Goal: Task Accomplishment & Management: Manage account settings

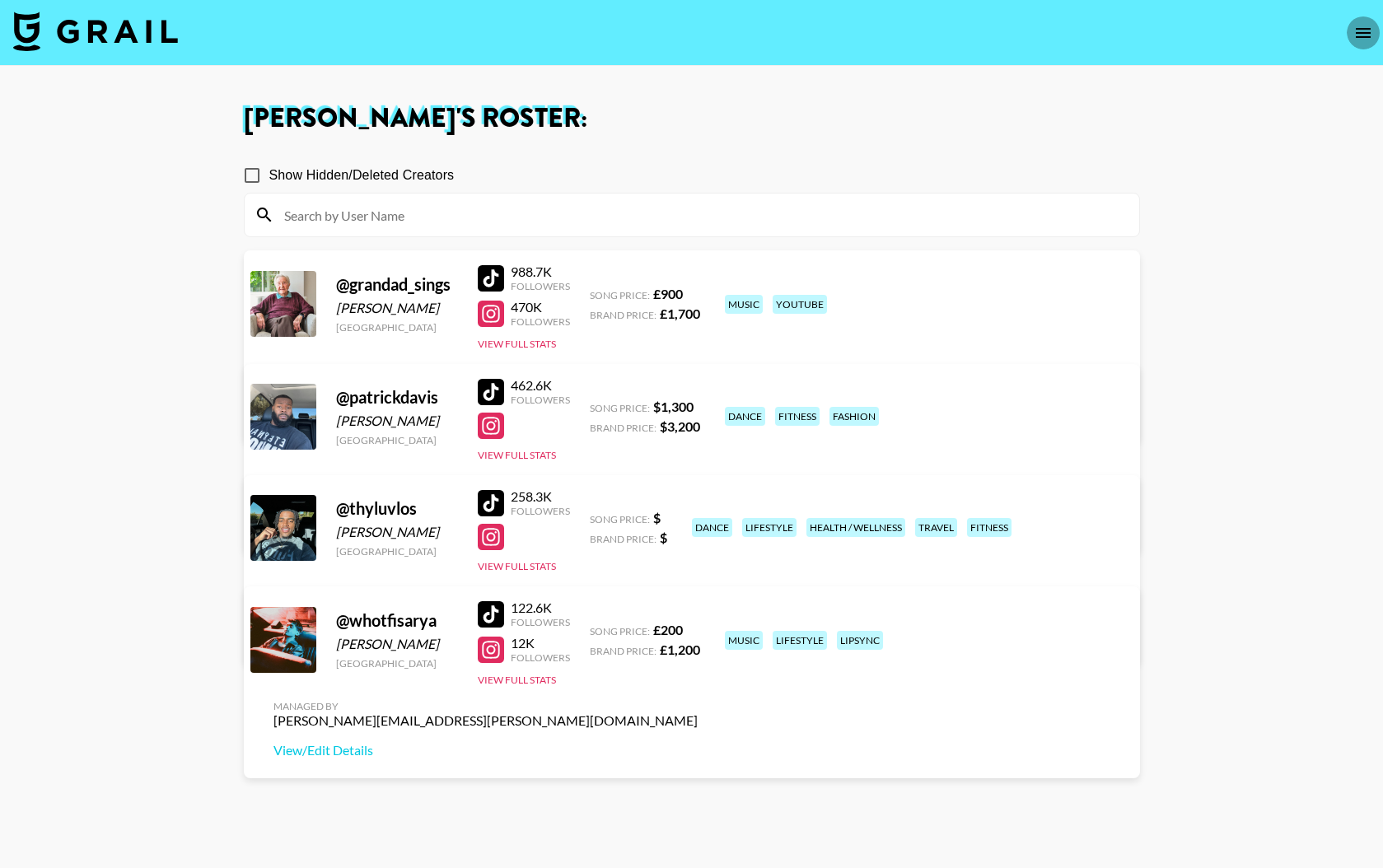
click at [1366, 32] on icon "open drawer" at bounding box center [1363, 33] width 14 height 10
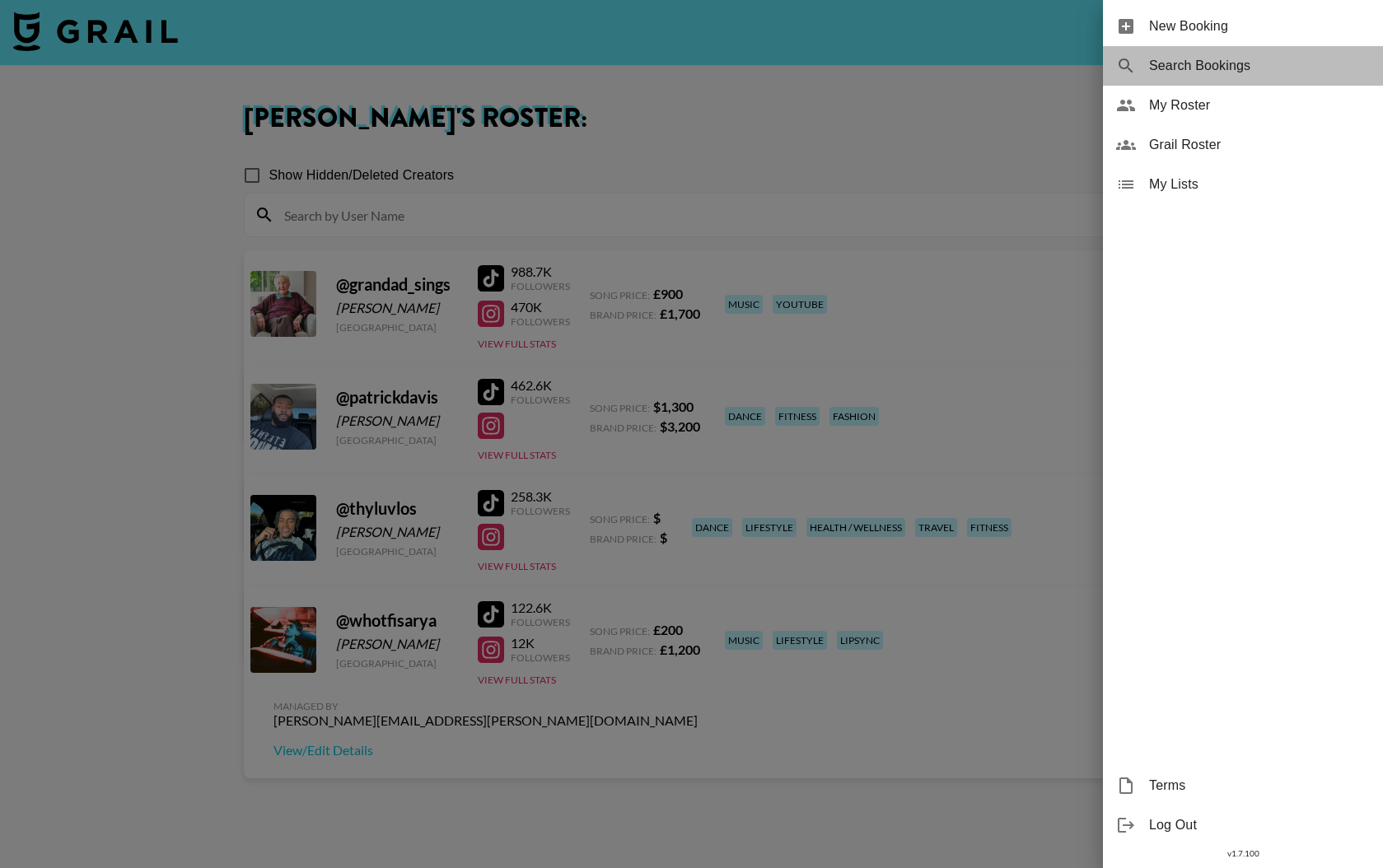
click at [1185, 68] on span "Search Bookings" at bounding box center [1259, 66] width 221 height 19
select select "id"
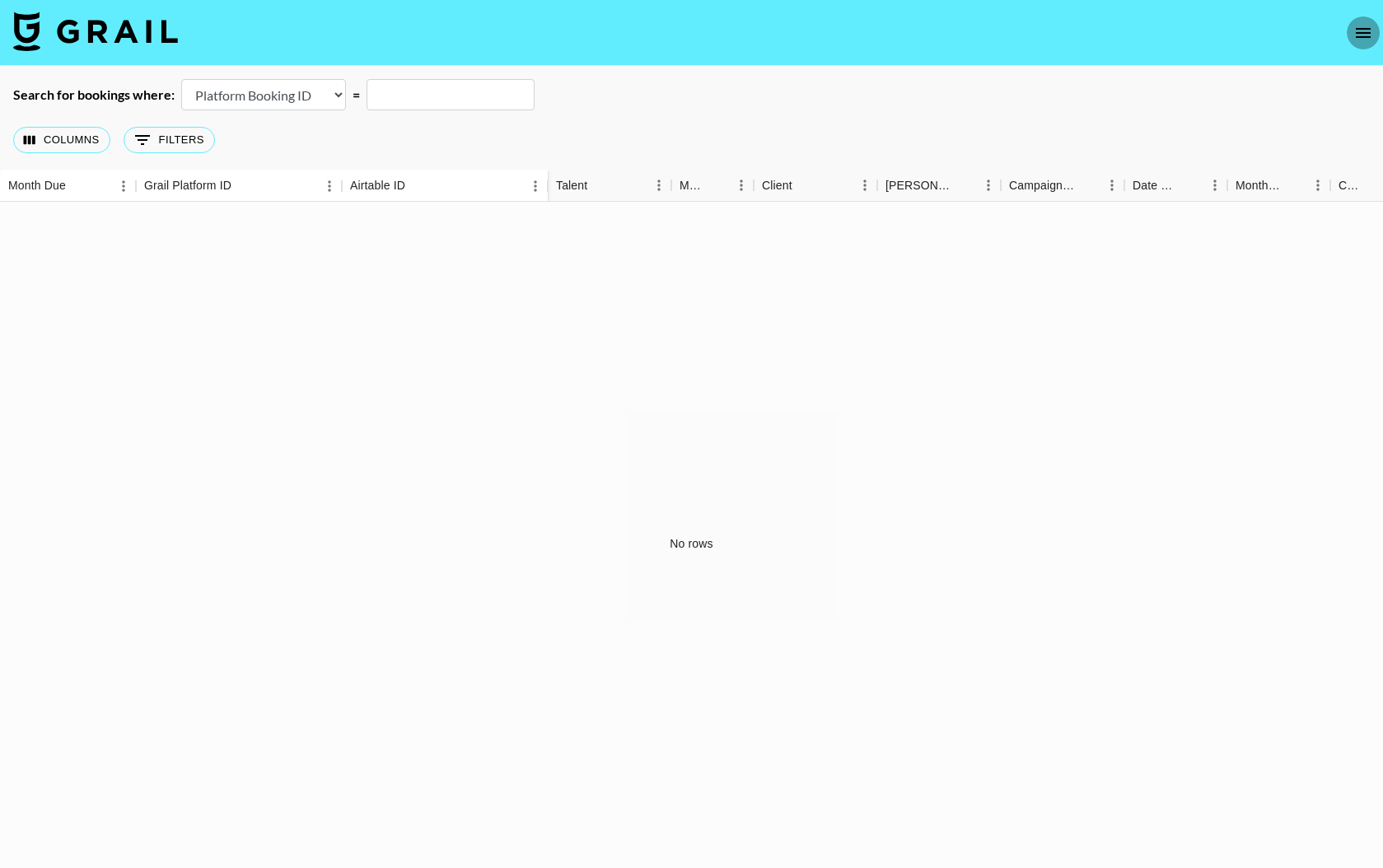
click at [1369, 33] on icon "open drawer" at bounding box center [1363, 33] width 19 height 19
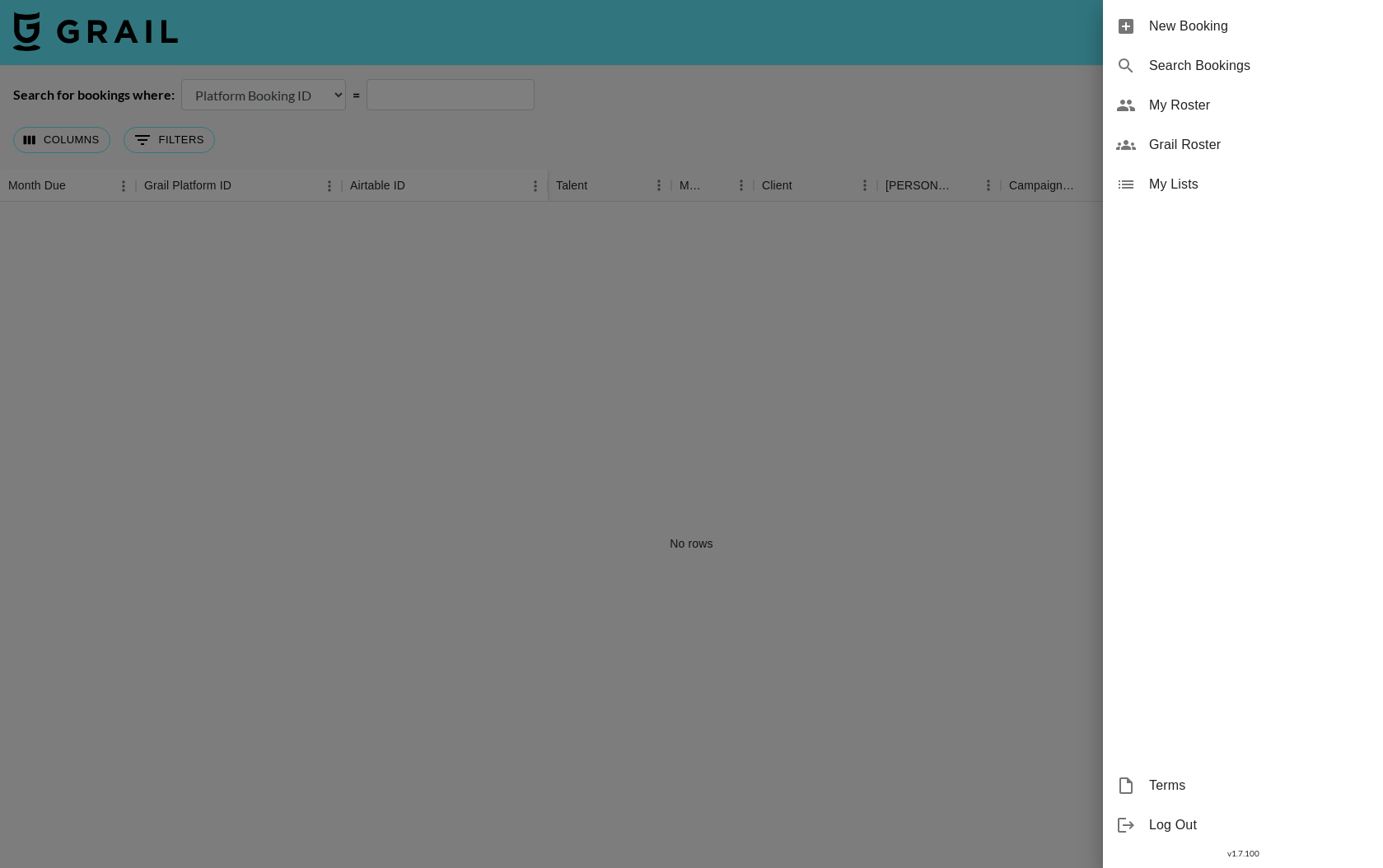
click at [1164, 827] on span "Log Out" at bounding box center [1259, 826] width 221 height 19
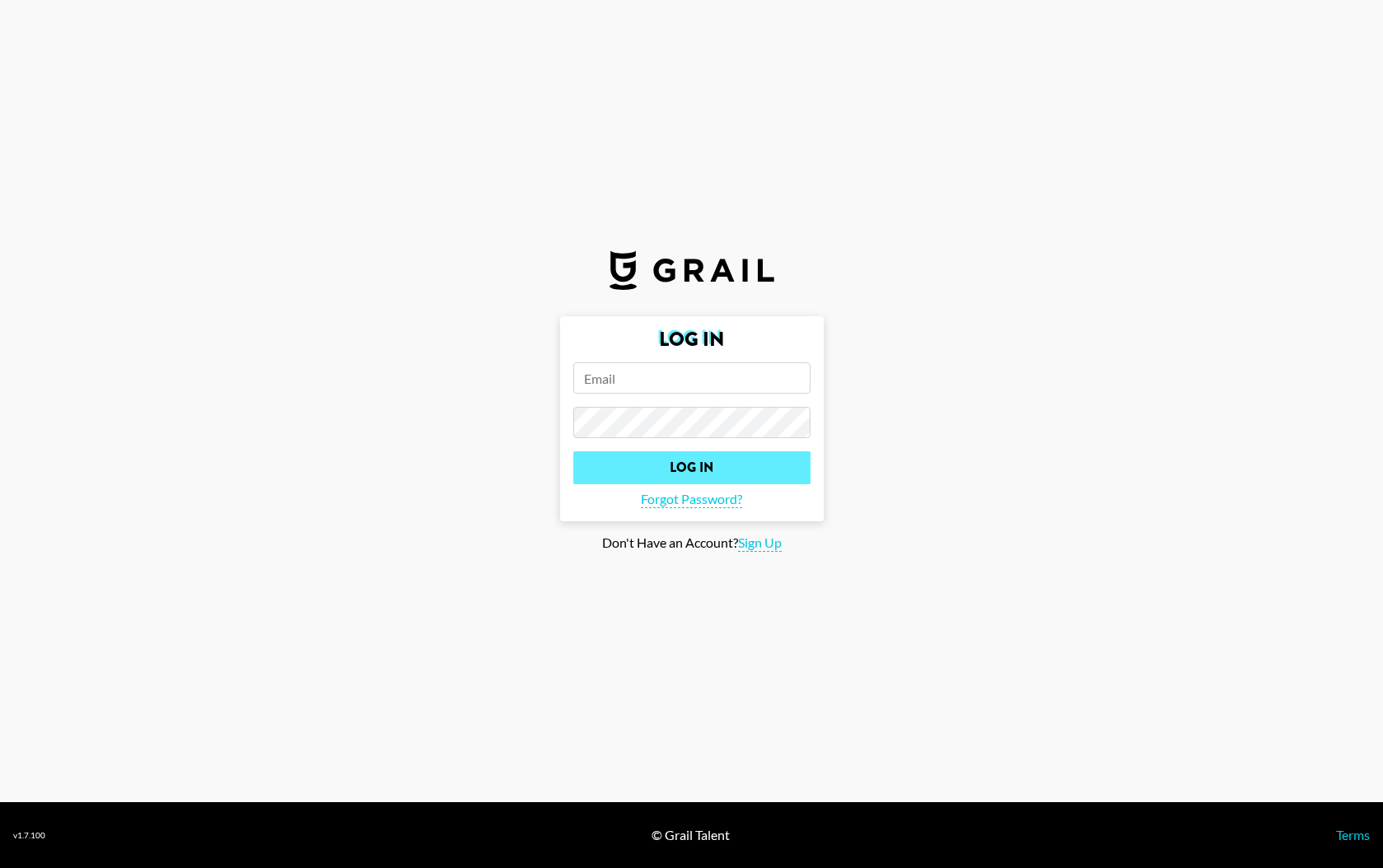
type input "judy.manning@grail-talent.com"
click at [696, 470] on input "Log In" at bounding box center [692, 468] width 237 height 33
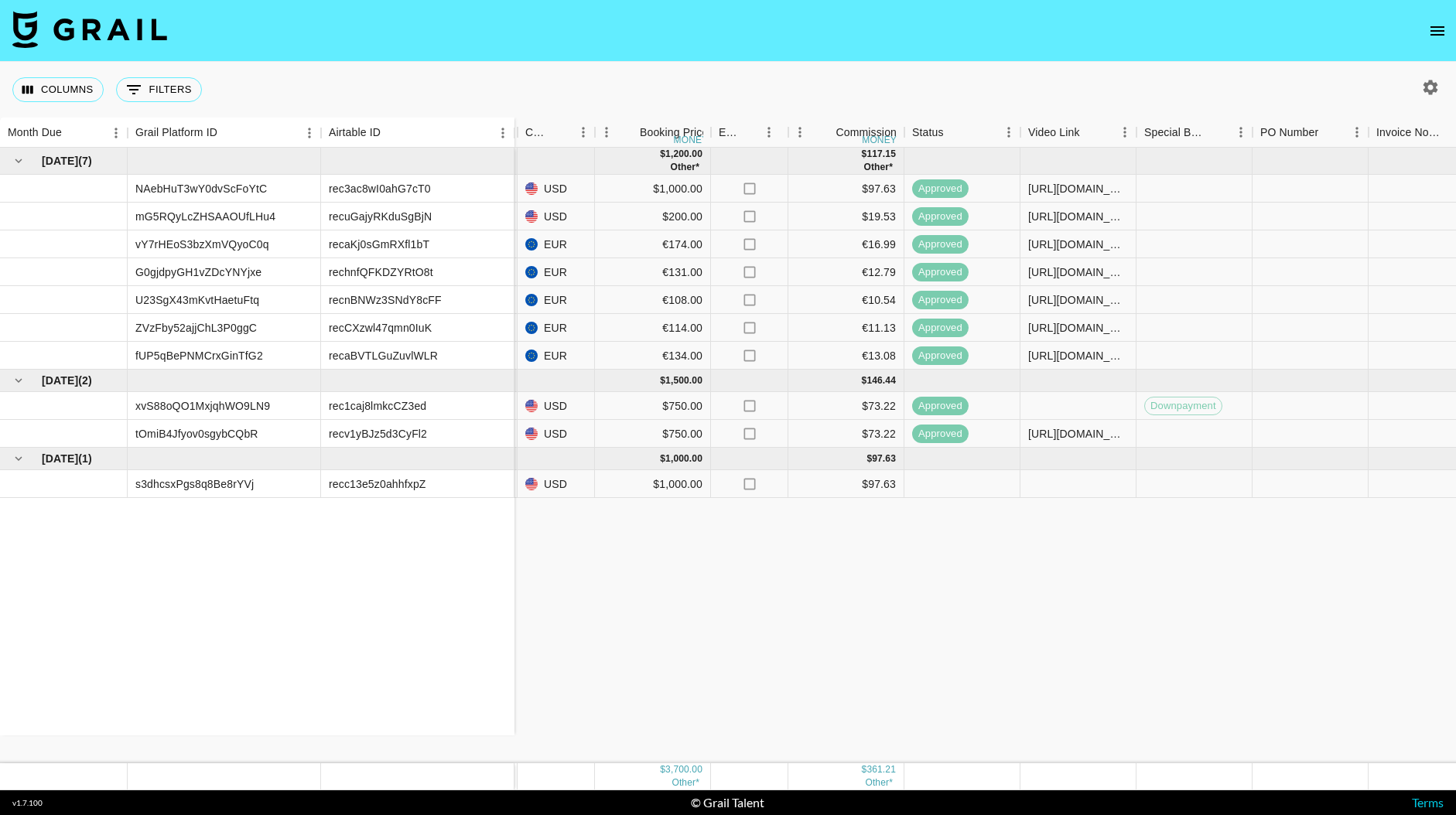
scroll to position [0, 827]
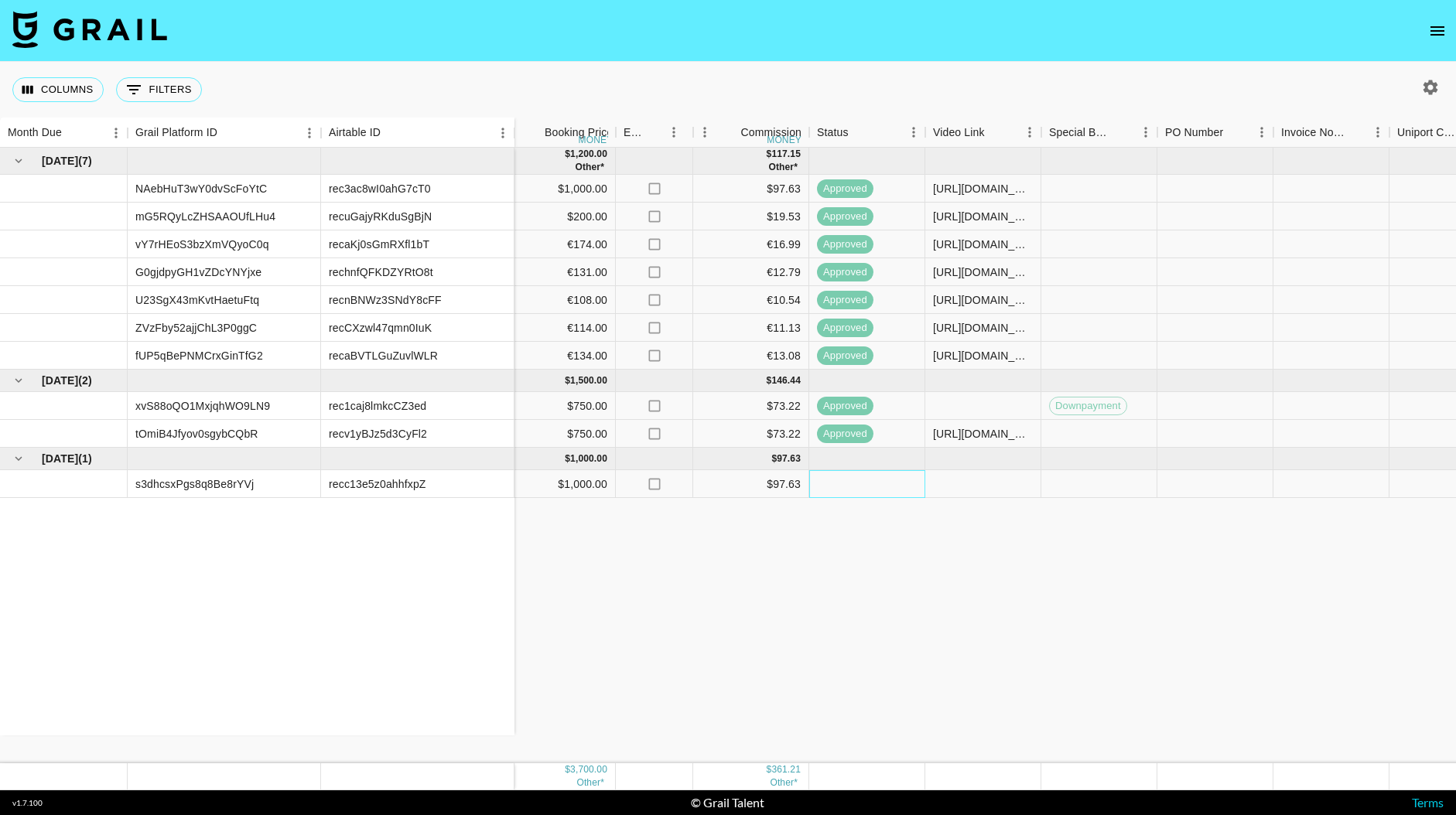
click at [844, 488] on div at bounding box center [867, 484] width 116 height 28
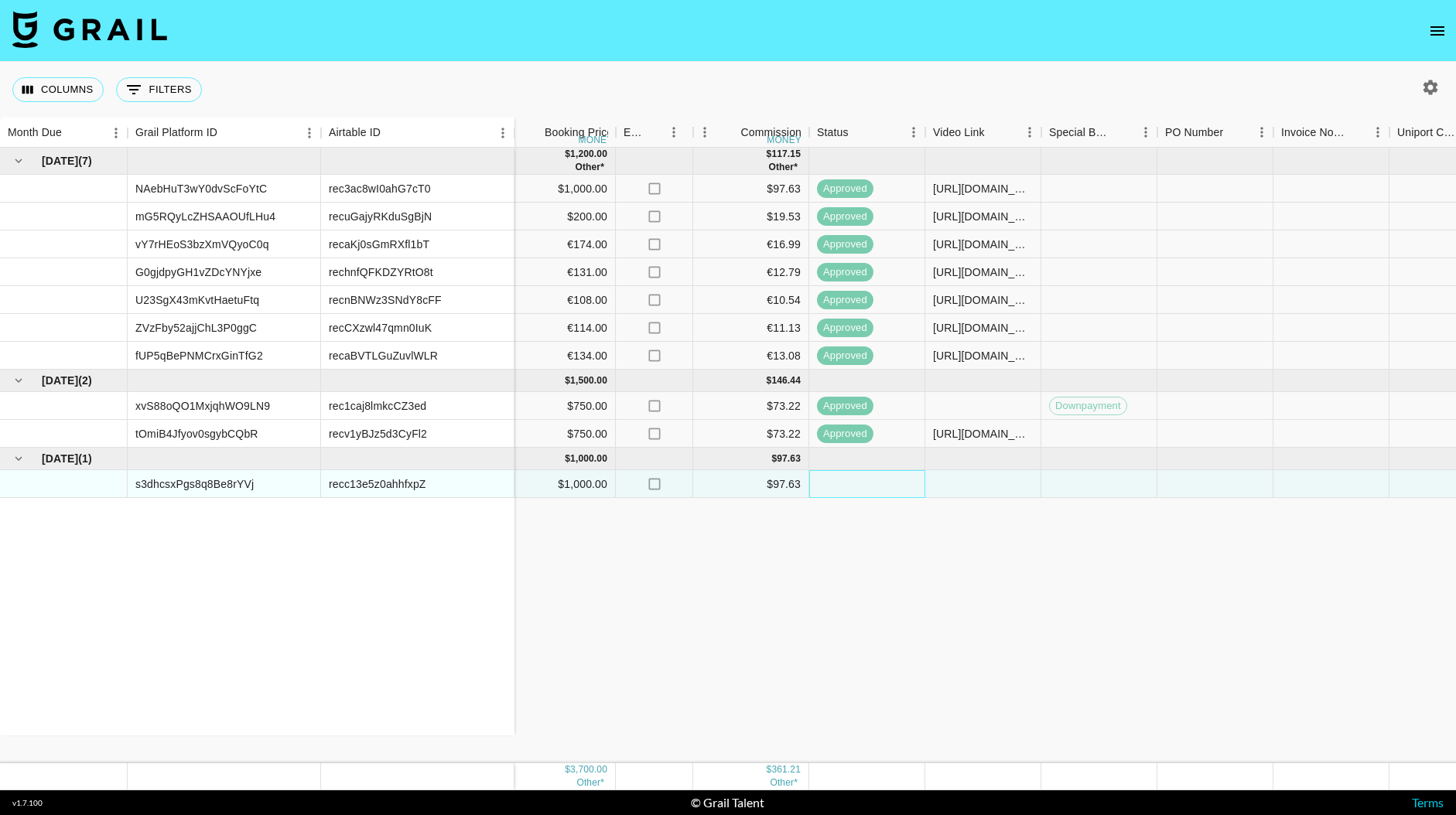
click at [844, 488] on div at bounding box center [867, 484] width 116 height 28
click at [872, 484] on div at bounding box center [867, 484] width 116 height 28
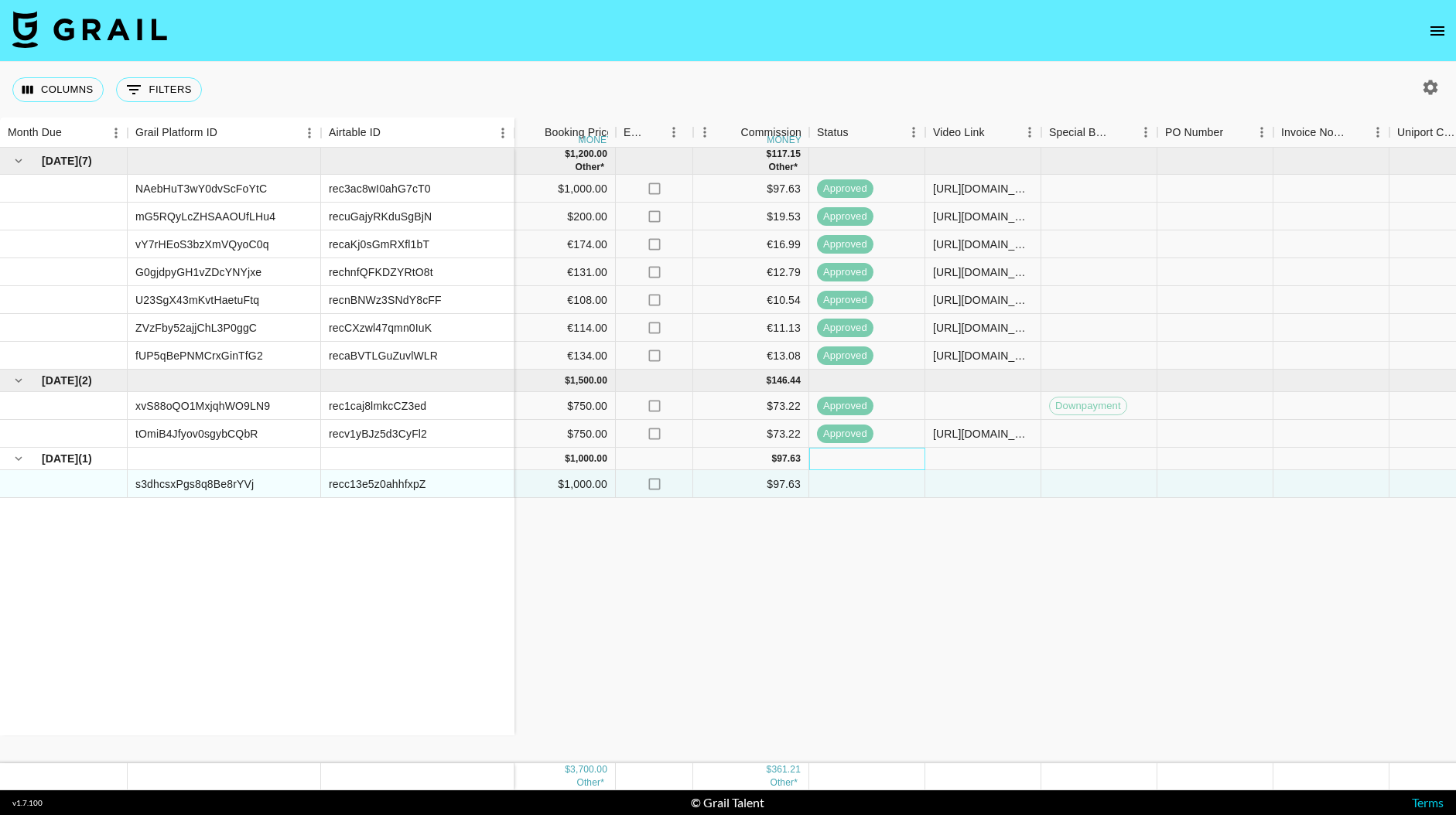
click at [858, 458] on div at bounding box center [867, 458] width 116 height 23
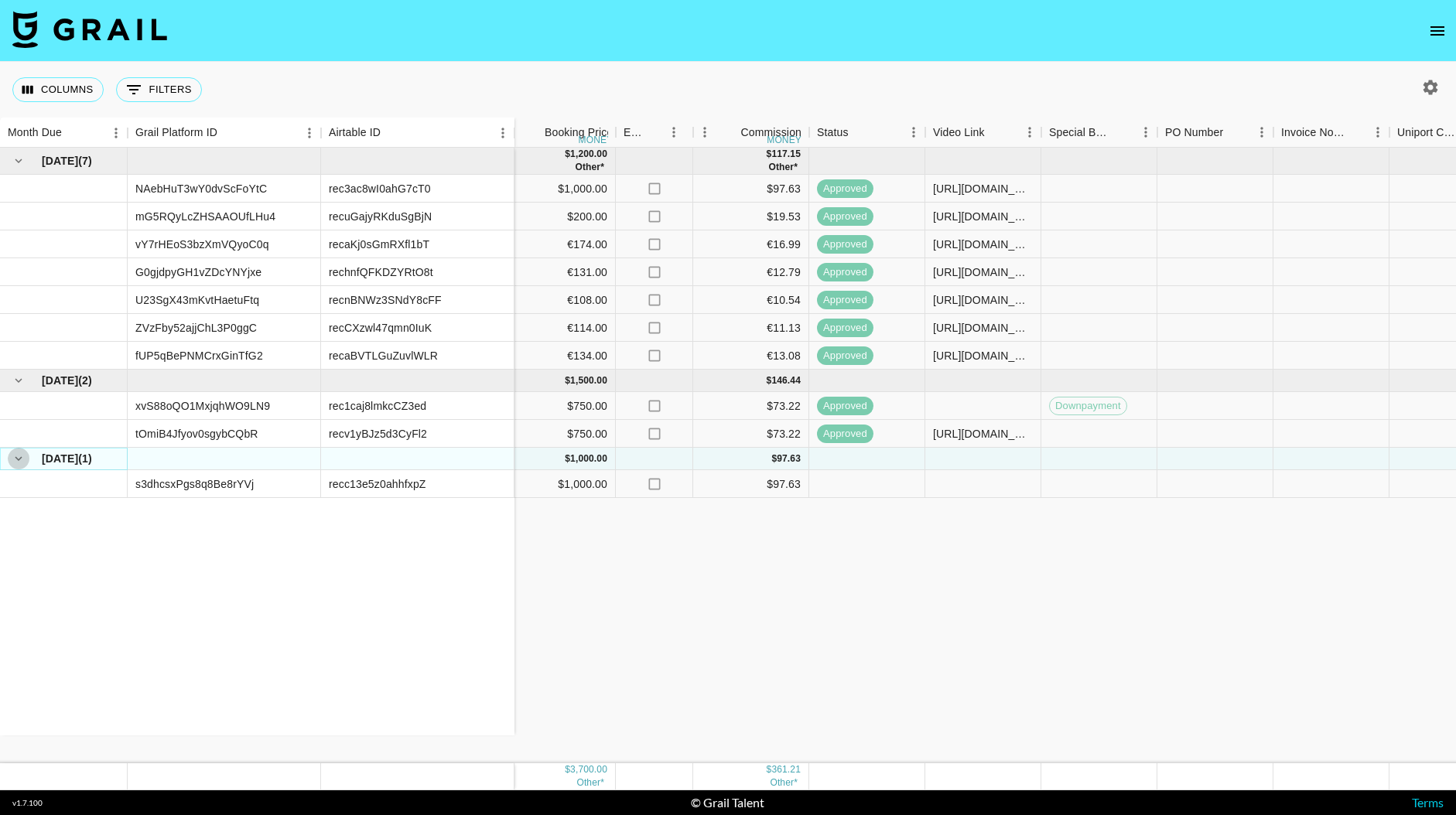
click at [18, 458] on icon "hide children" at bounding box center [19, 459] width 7 height 5
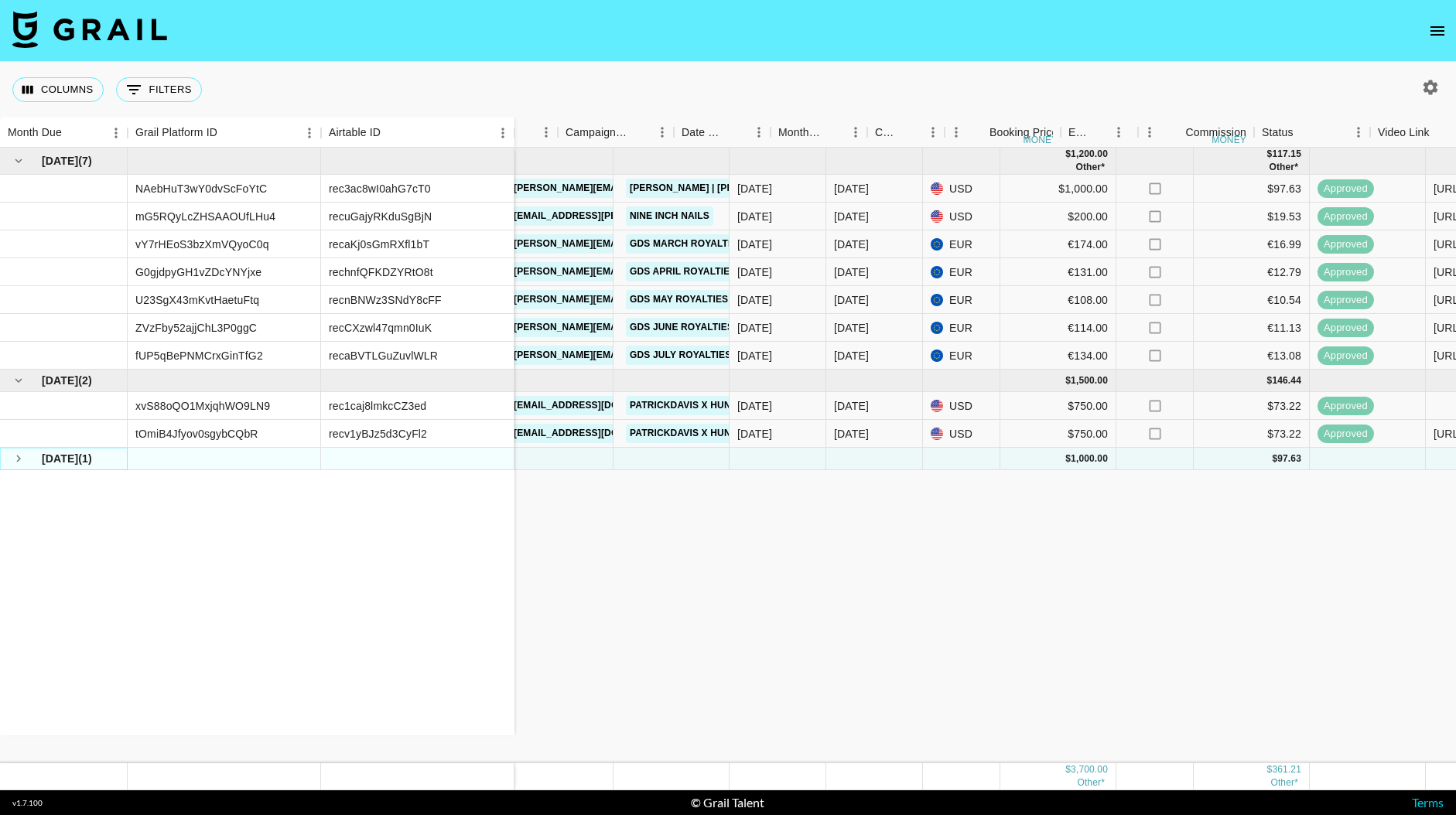
scroll to position [0, 326]
click at [1298, 131] on div "Status" at bounding box center [1334, 132] width 32 height 30
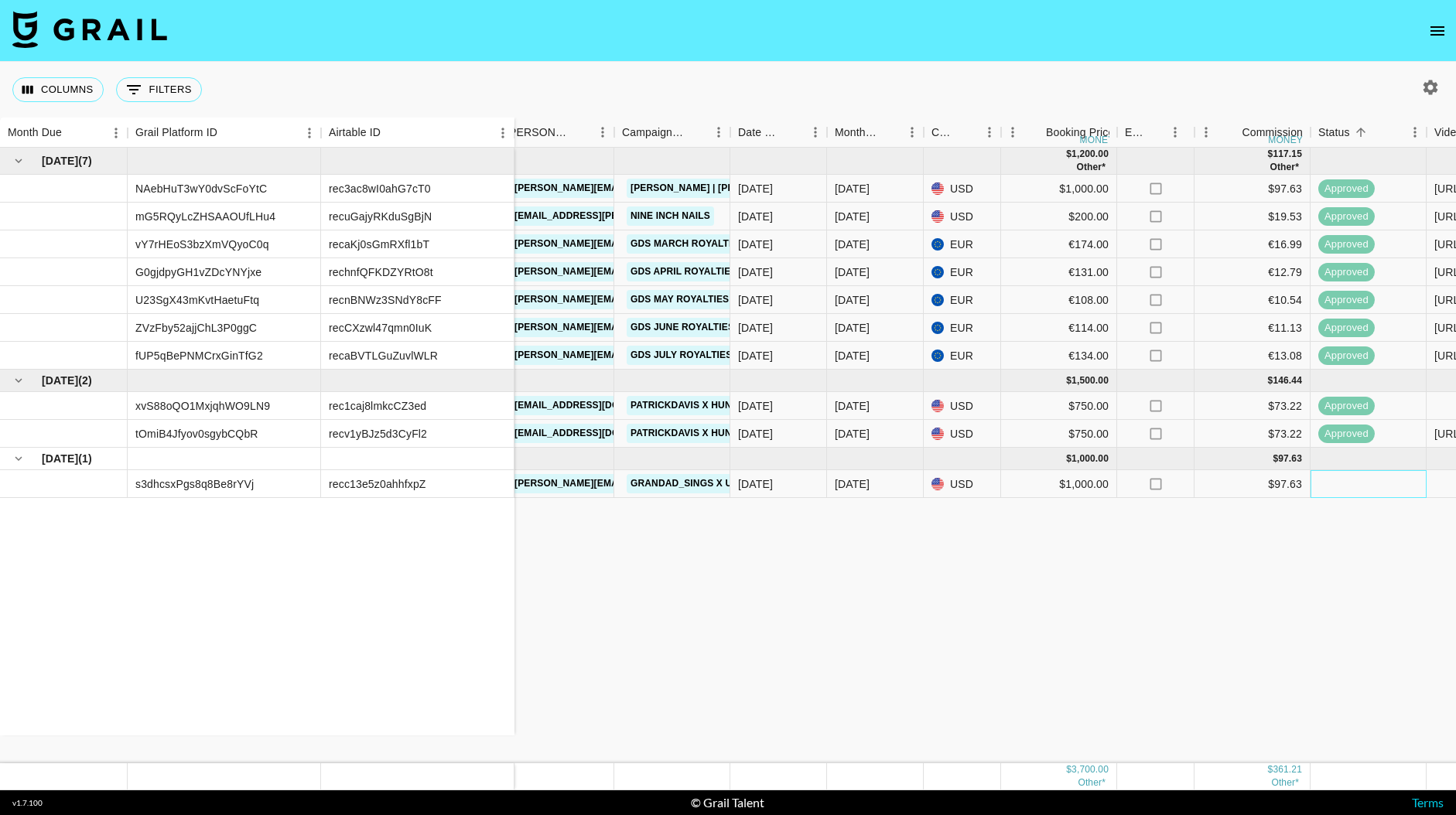
click at [1298, 482] on div at bounding box center [1369, 484] width 116 height 28
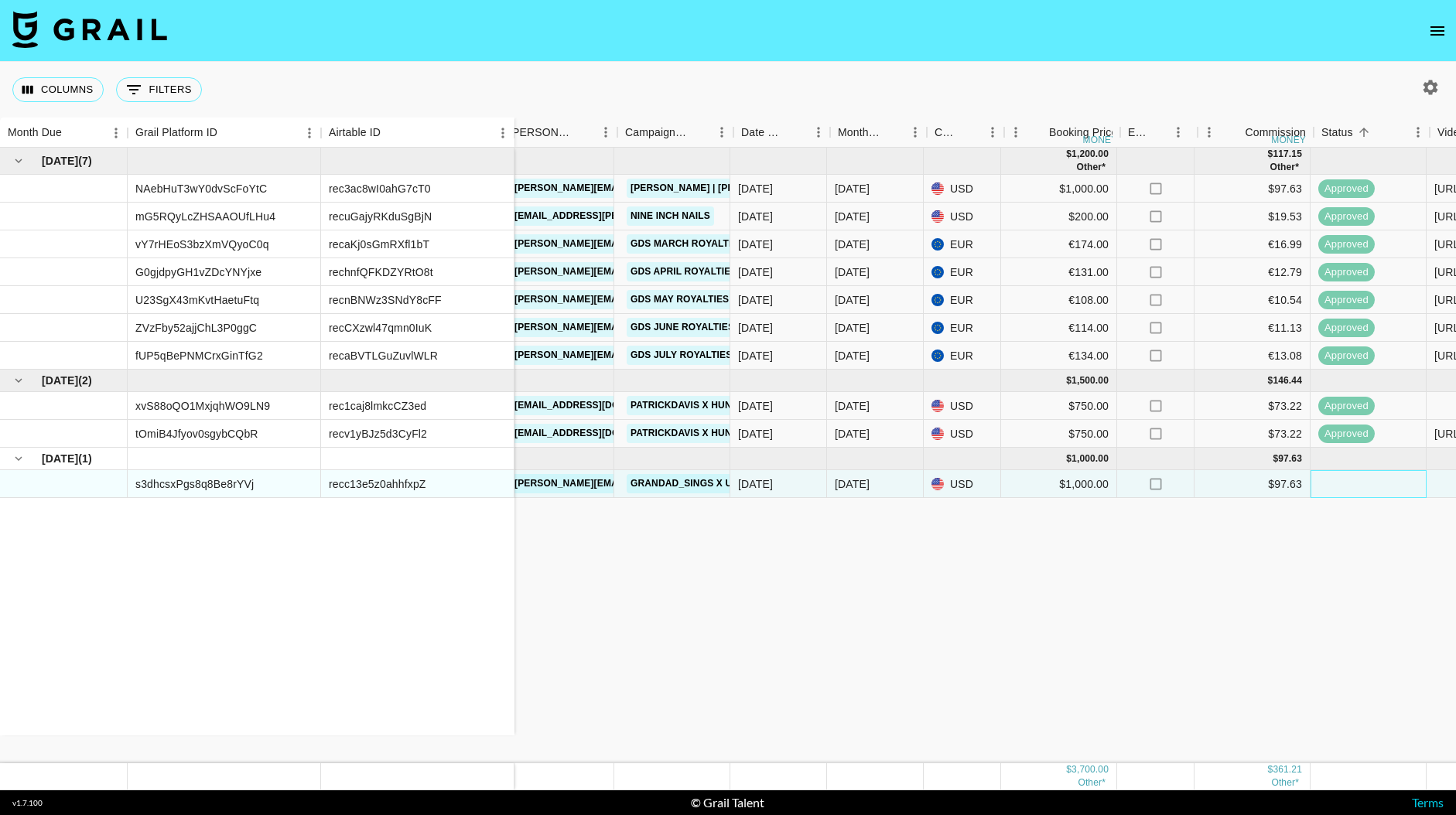
scroll to position [0, 323]
click at [1298, 88] on icon "button" at bounding box center [1431, 87] width 14 height 14
select select "Jun '25"
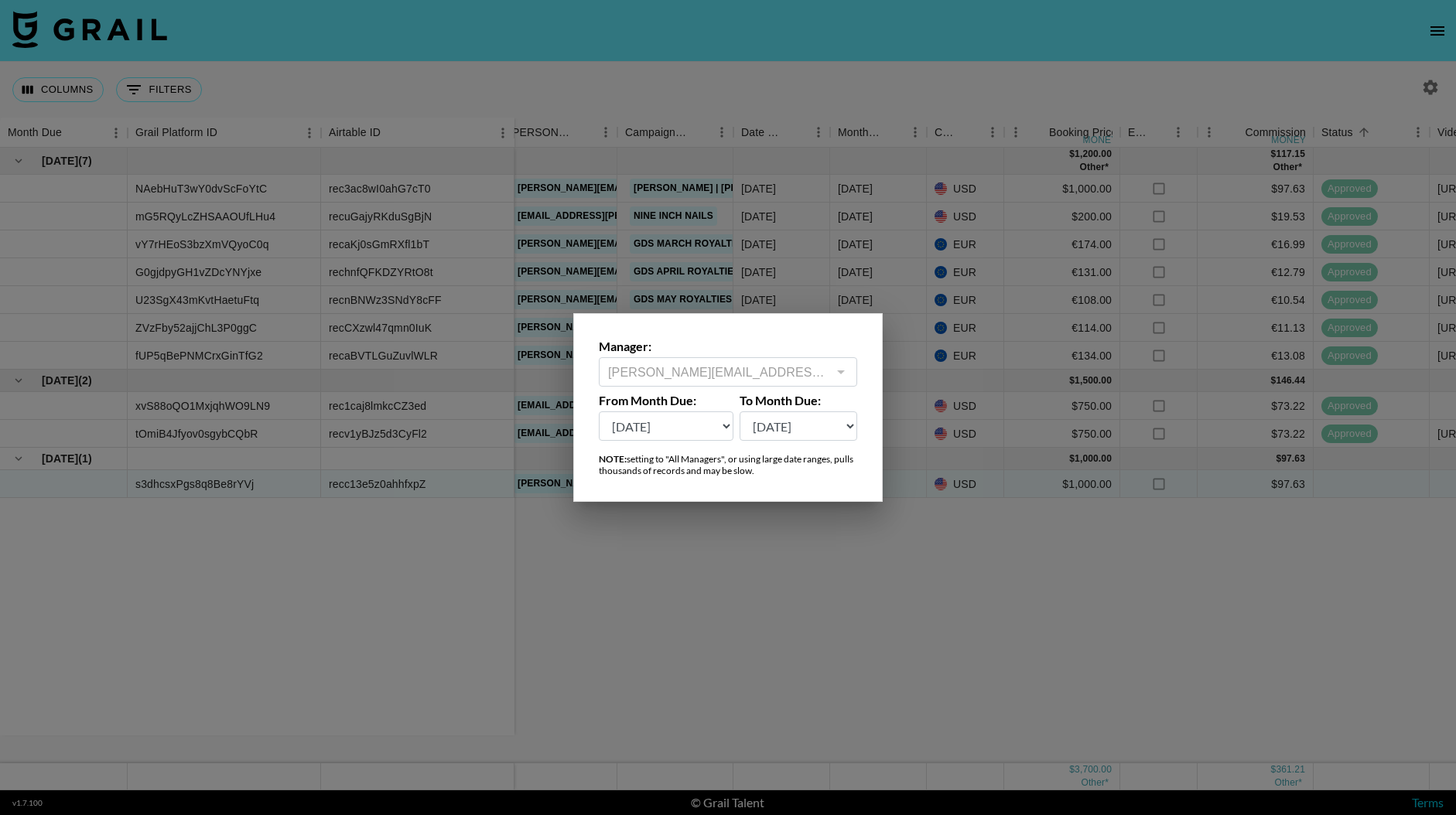
click at [923, 665] on div at bounding box center [728, 408] width 1456 height 815
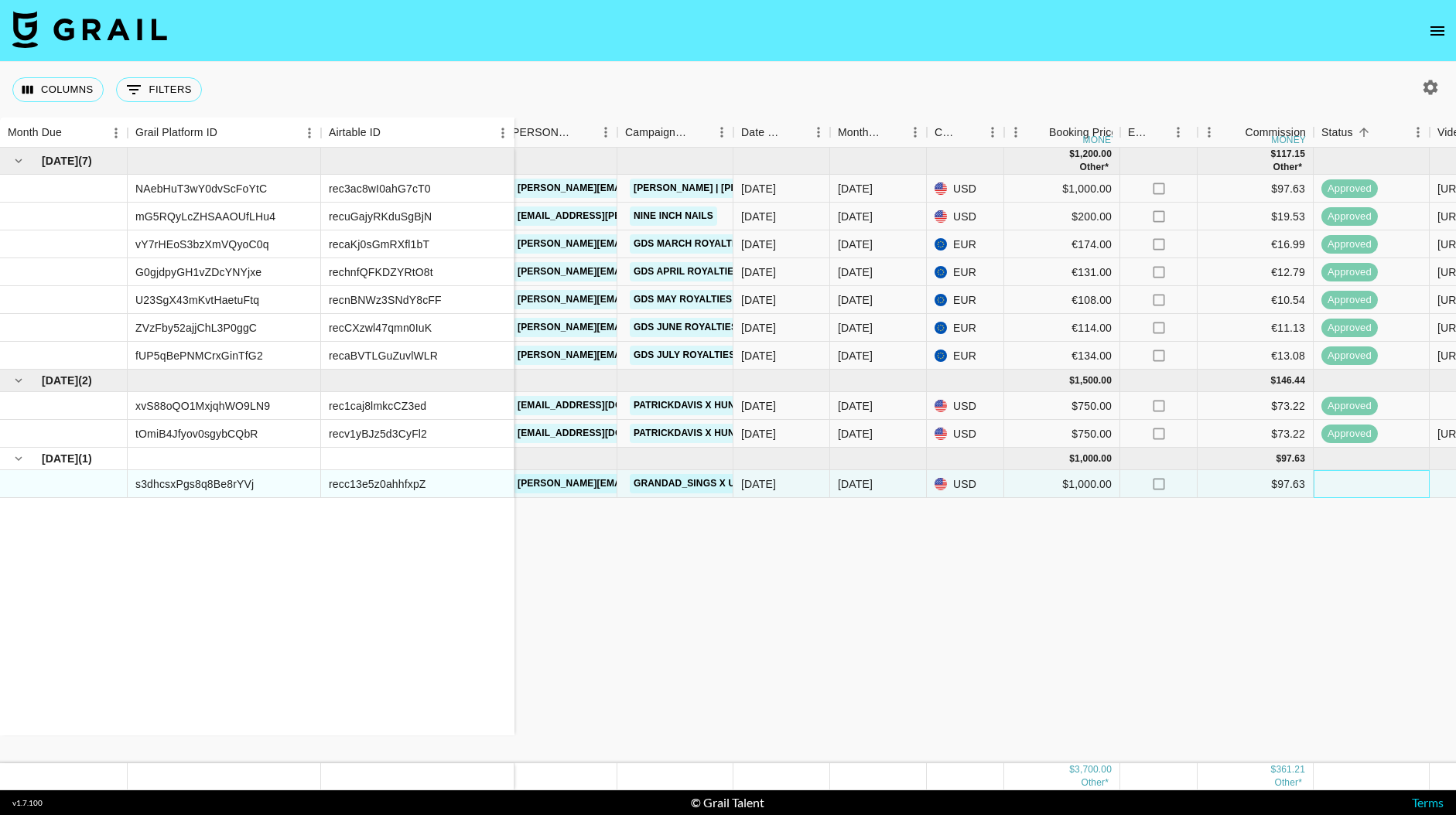
click at [1298, 489] on div at bounding box center [1372, 484] width 116 height 28
click at [1298, 131] on icon "Sort" at bounding box center [1364, 131] width 14 height 14
click at [1298, 485] on div at bounding box center [1372, 484] width 116 height 28
click at [1298, 458] on div at bounding box center [1372, 458] width 116 height 23
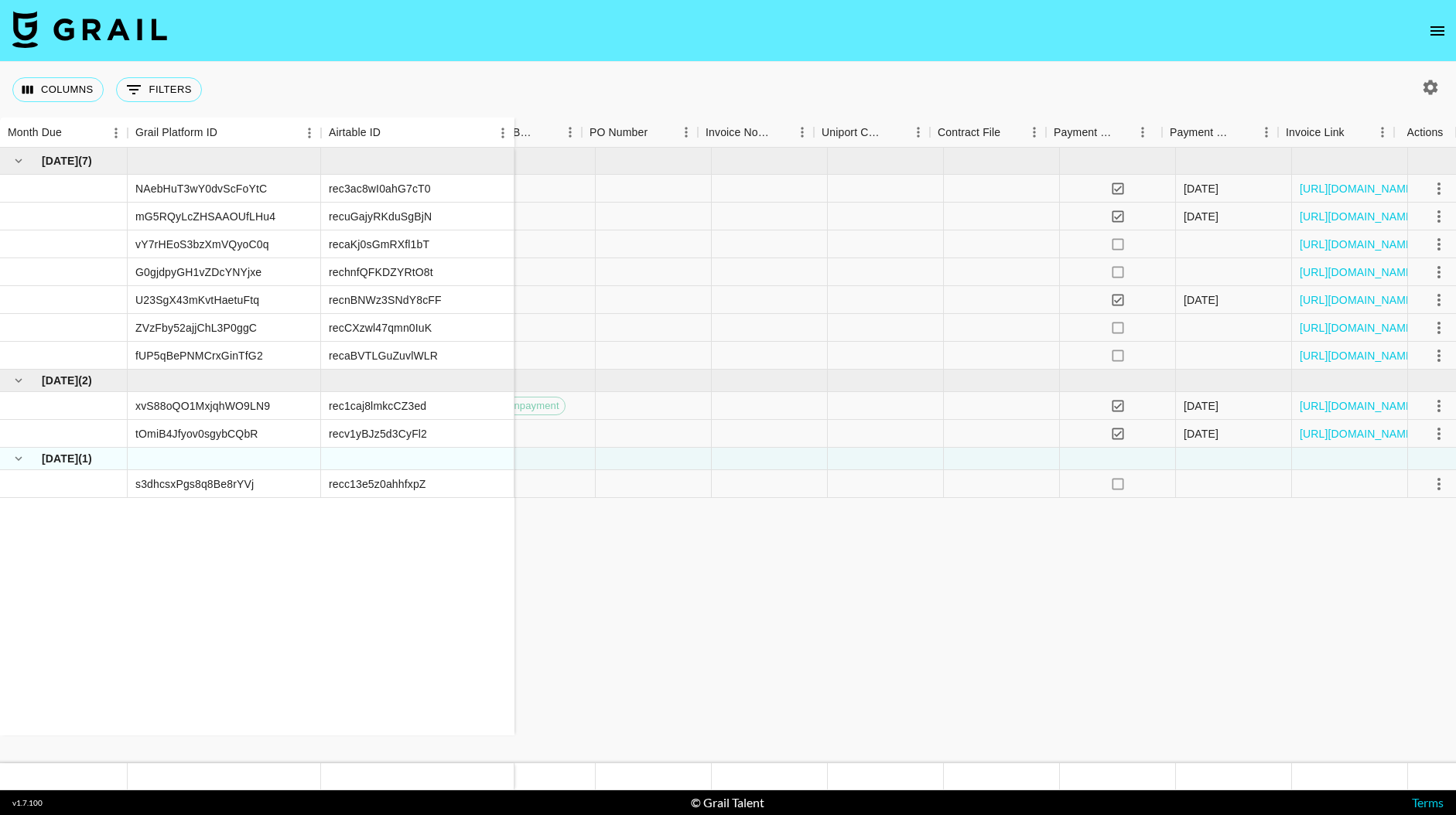
scroll to position [0, 1403]
click at [1298, 87] on icon "button" at bounding box center [1431, 87] width 18 height 18
select select "Jun '25"
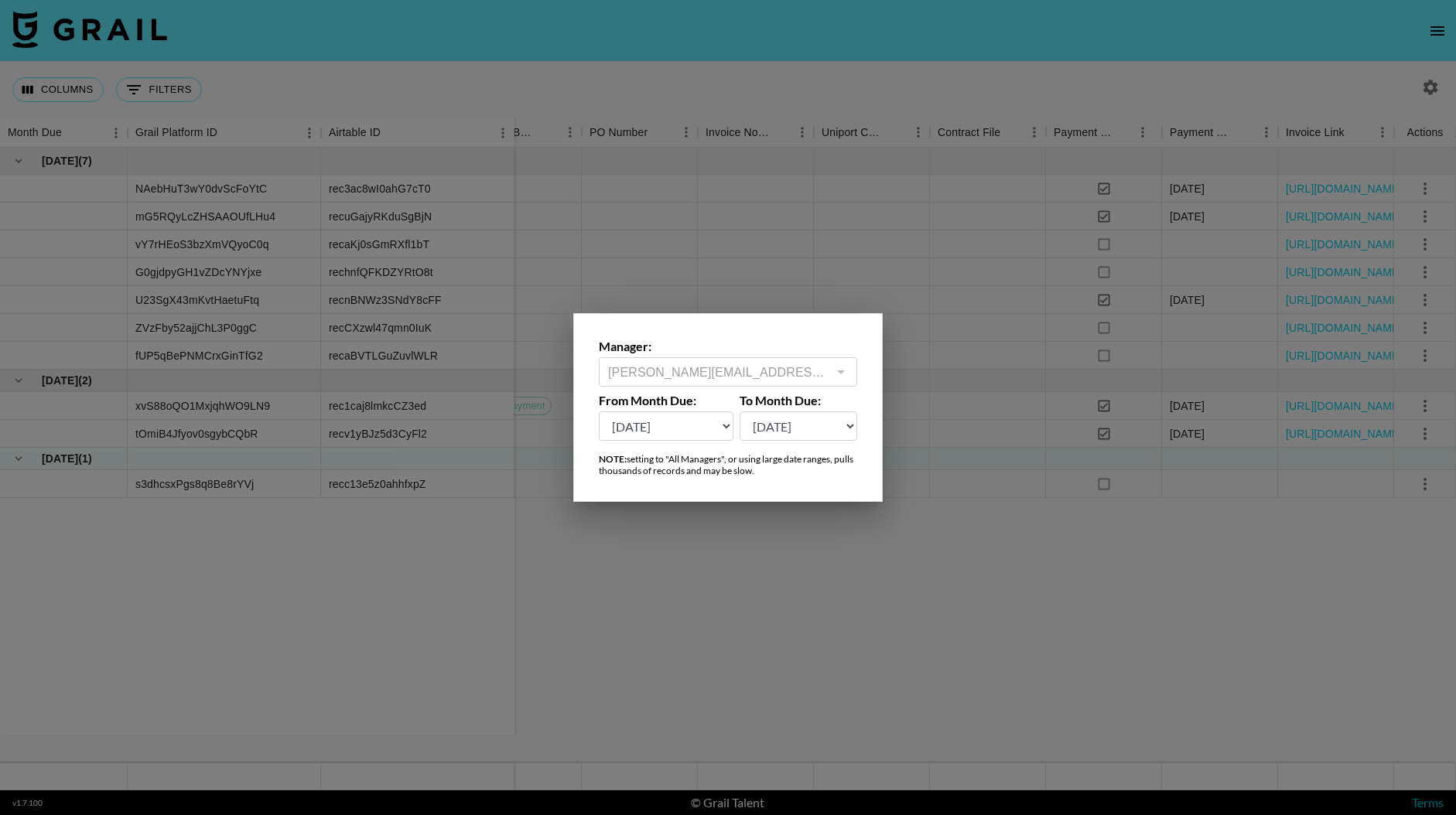
click at [1298, 77] on div at bounding box center [728, 408] width 1456 height 815
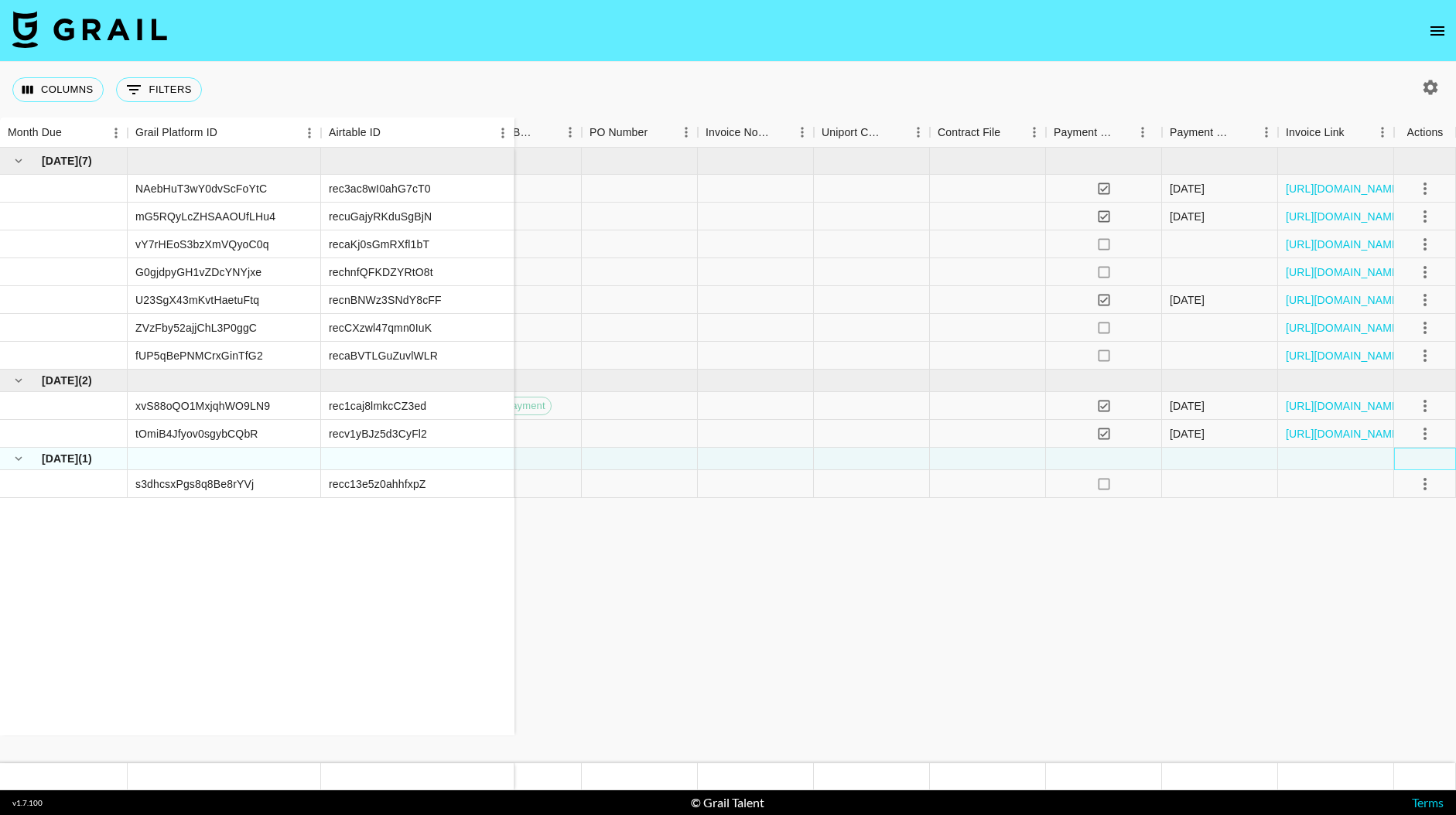
click at [1298, 458] on div at bounding box center [1425, 458] width 62 height 23
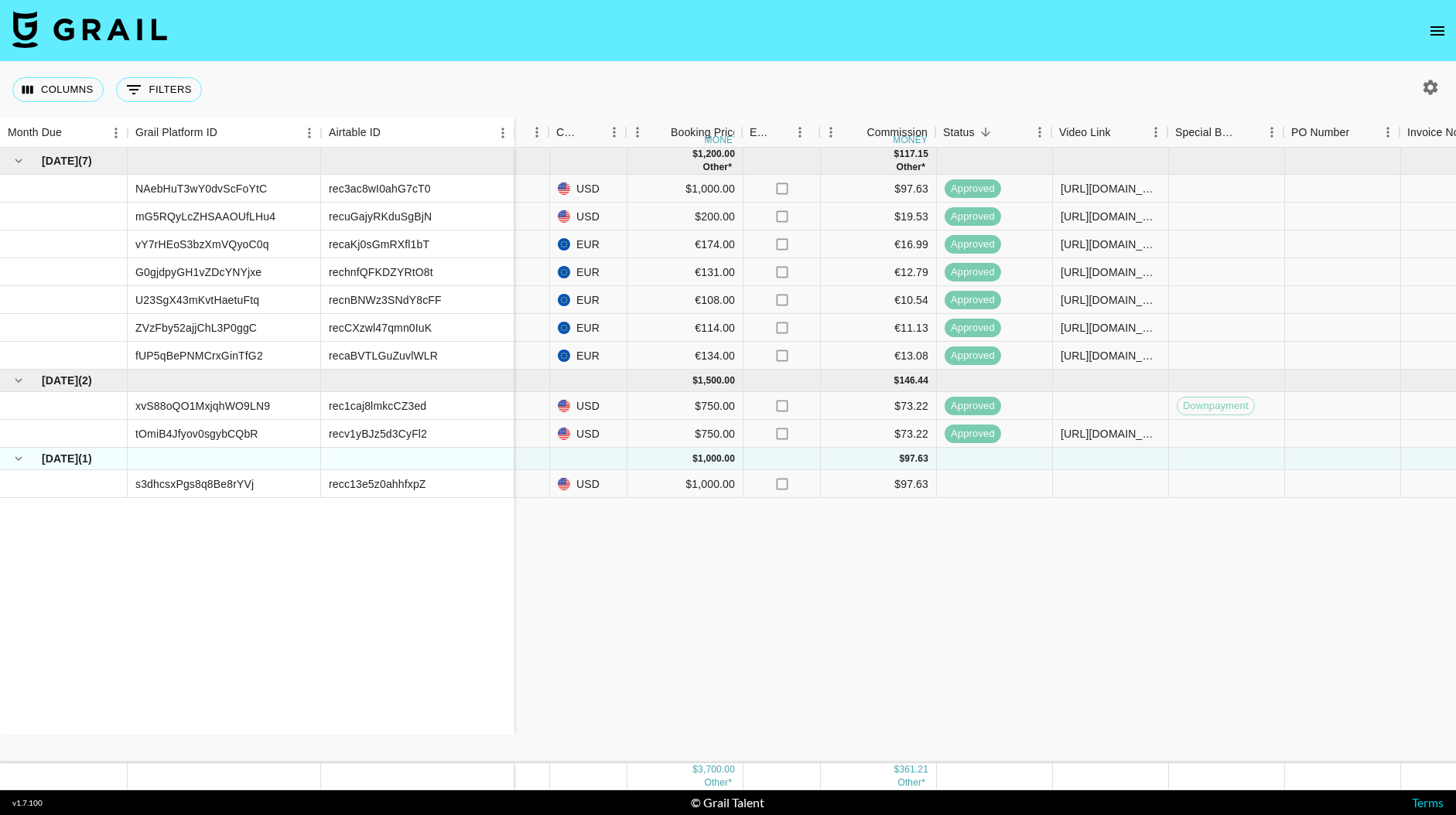
scroll to position [0, 701]
click at [1086, 462] on div at bounding box center [1110, 458] width 116 height 23
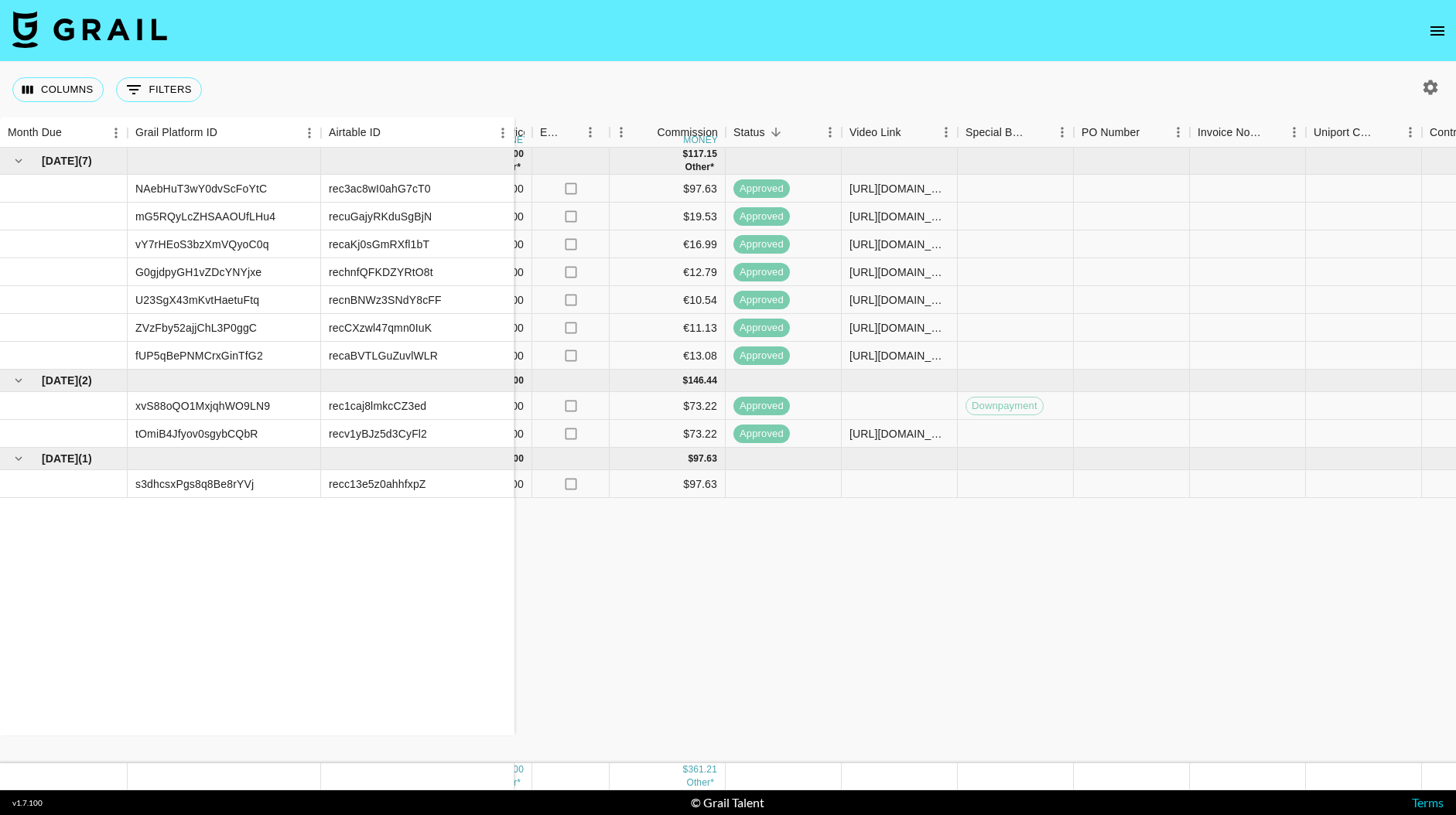
scroll to position [0, 913]
click at [899, 484] on div at bounding box center [898, 484] width 116 height 28
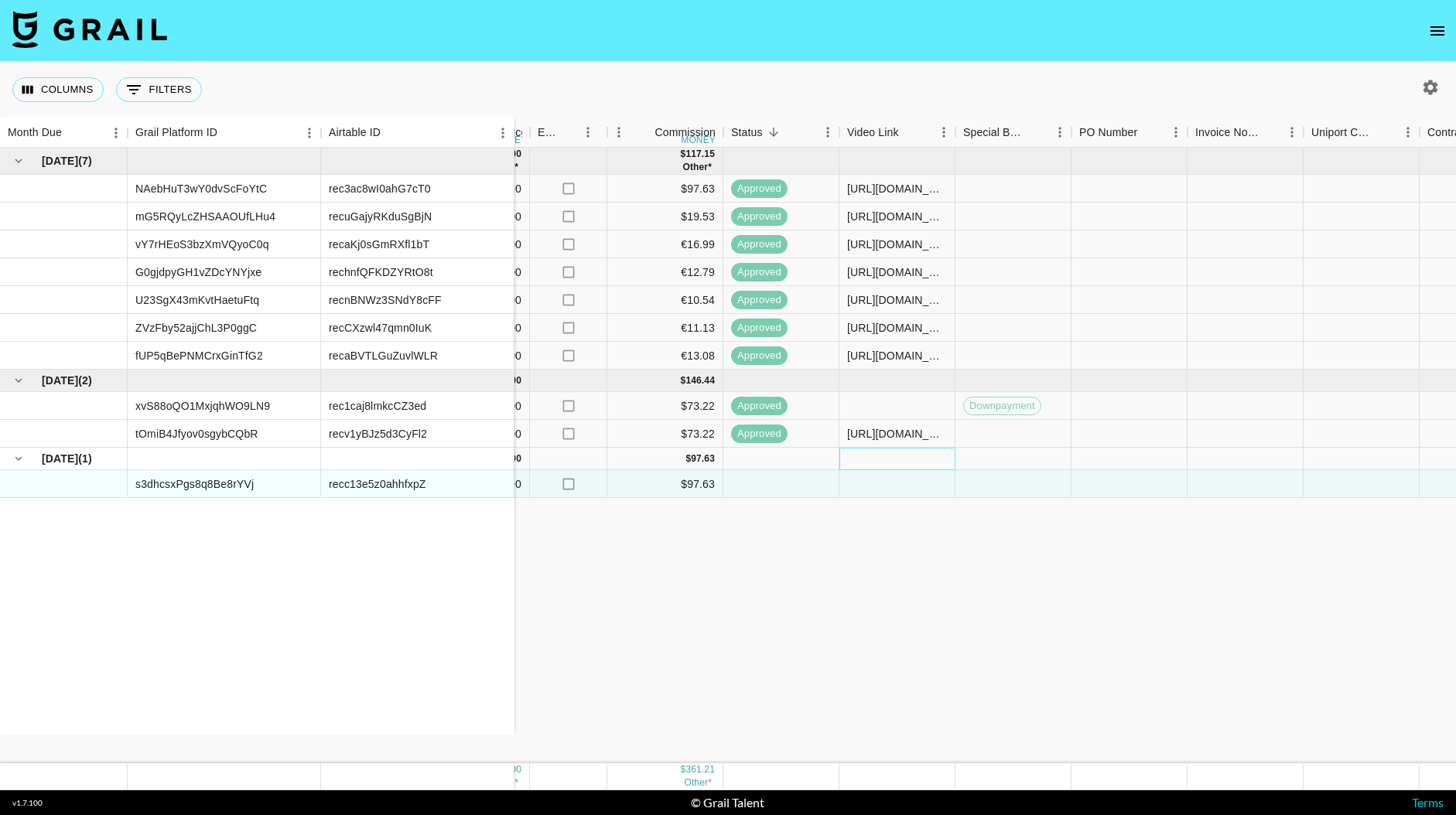
click at [891, 455] on div at bounding box center [898, 458] width 116 height 23
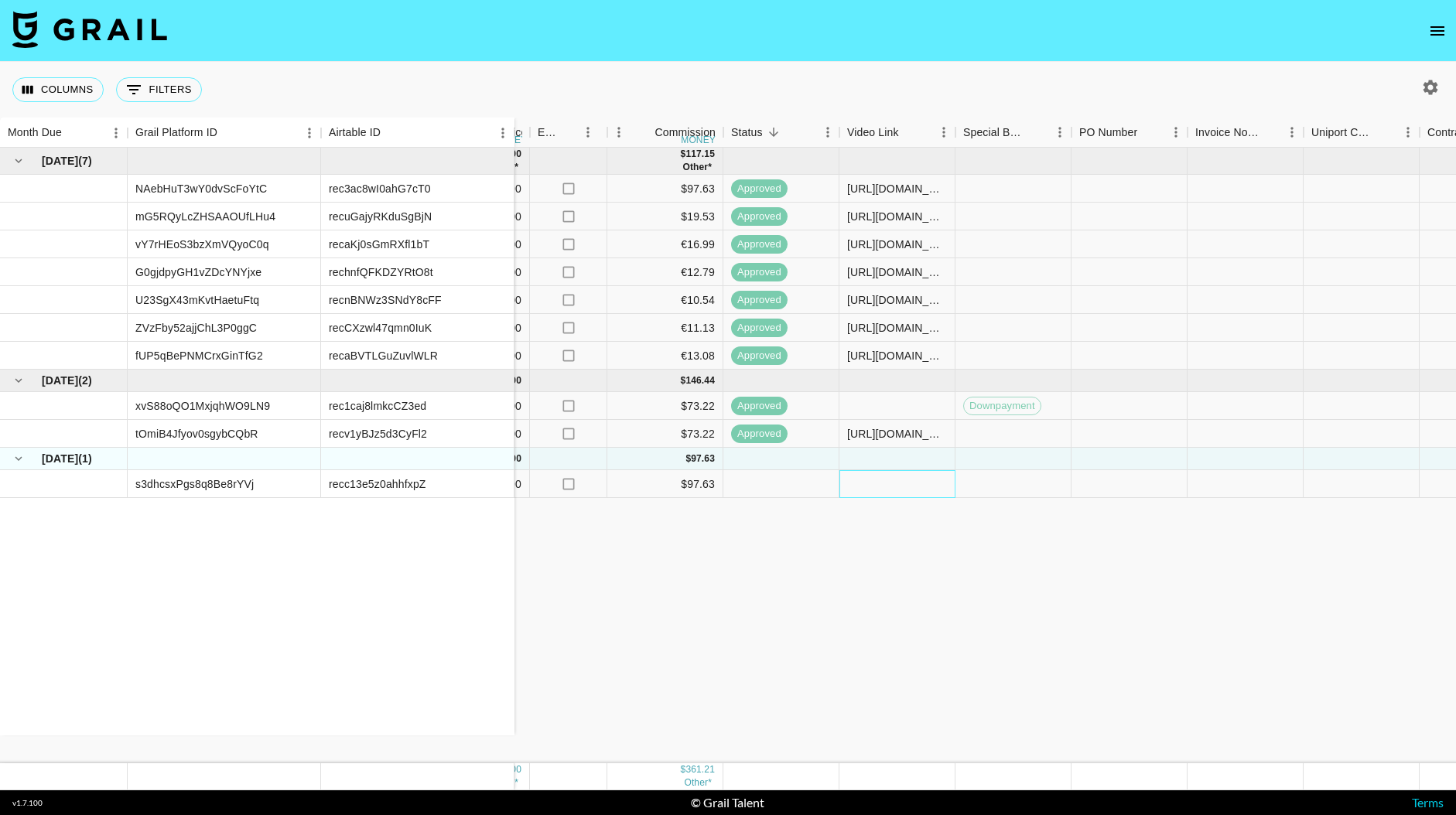
click at [892, 480] on div at bounding box center [898, 484] width 116 height 28
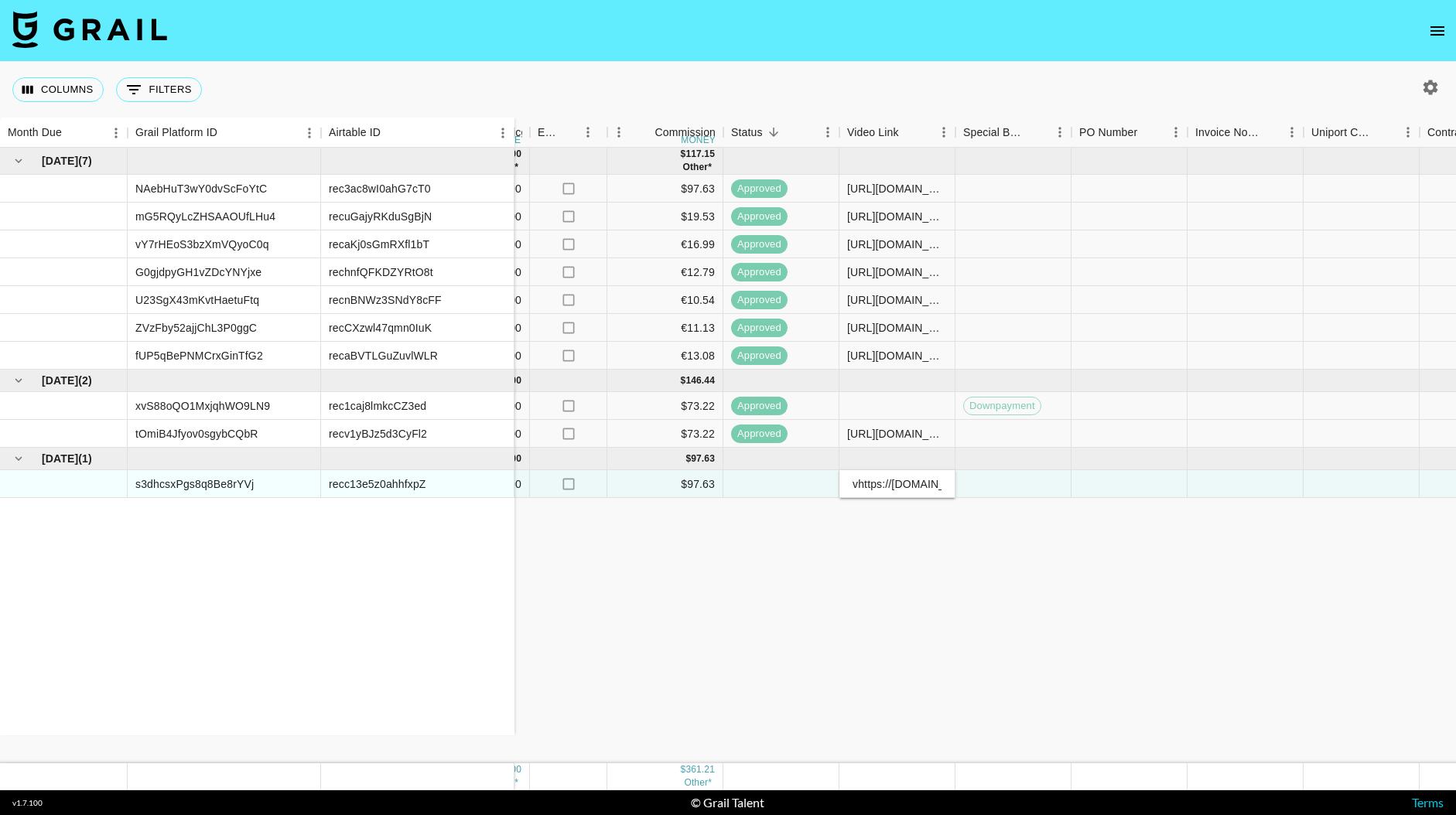
scroll to position [0, 372]
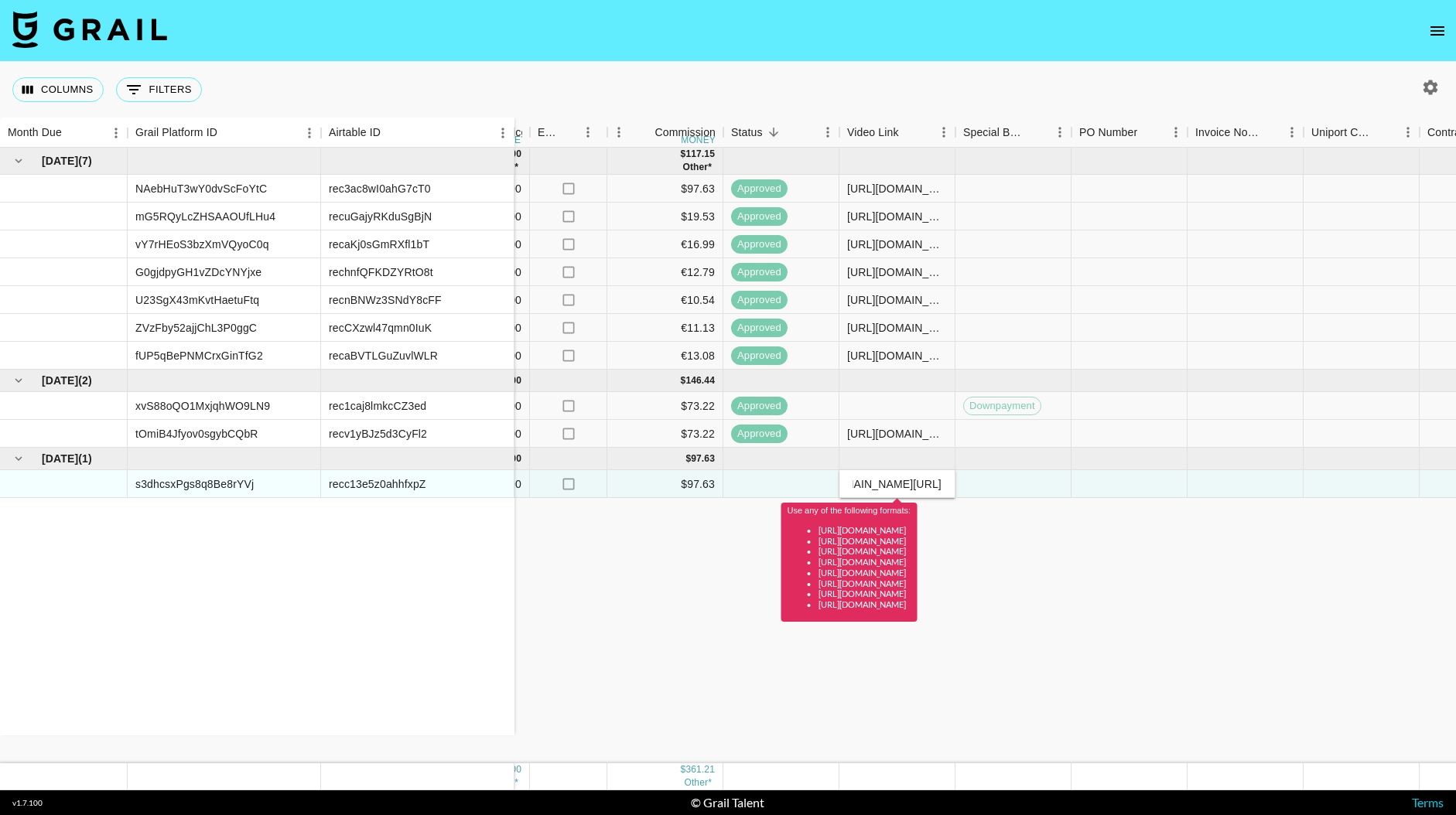
type input "vhttps://drive.google.com/file/d/12uUu1tAeI49AZelcpxJH1wOZCzZKL321/view?usp=dri…"
click at [1016, 487] on div at bounding box center [1014, 484] width 116 height 28
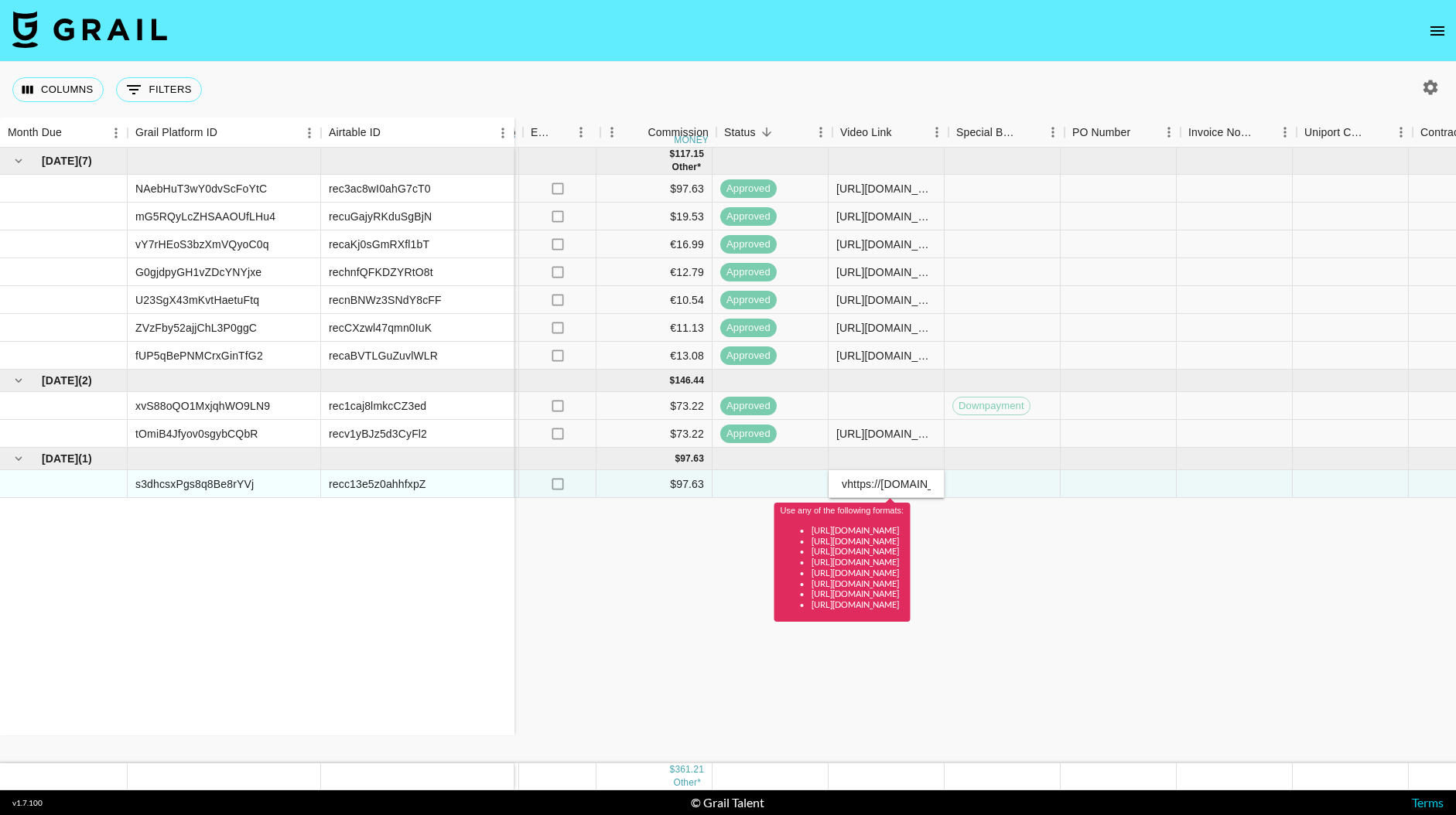
click at [1161, 552] on div "Jul '25 ( 7 ) NAebHuT3wY0dvScFoYtC rec3ac8wI0ahG7cT0 mG5RQyLcZHSAAOUfLHu4 recuG…" at bounding box center [506, 455] width 2859 height 616
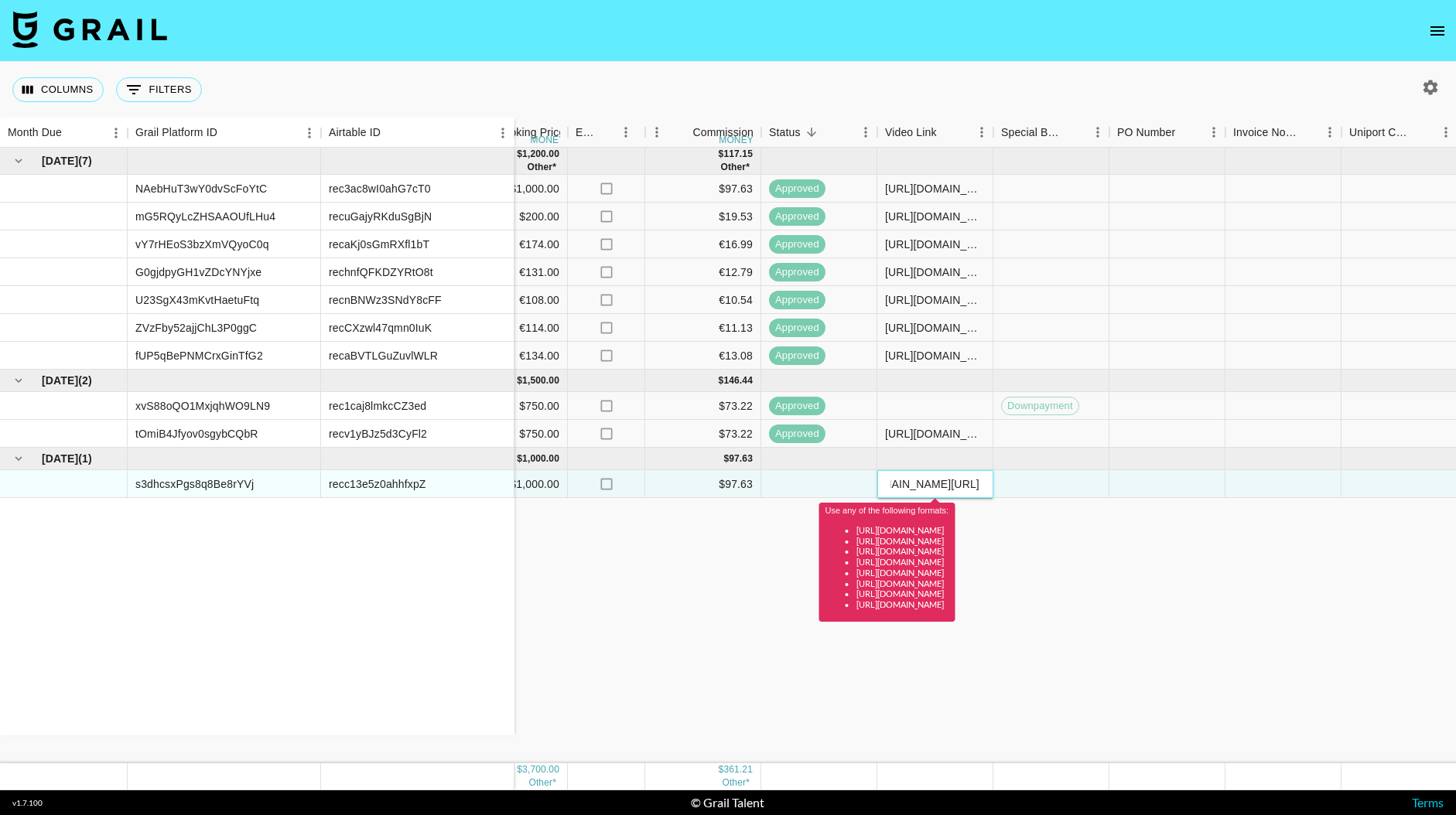
scroll to position [0, 372]
drag, startPoint x: 888, startPoint y: 483, endPoint x: 1033, endPoint y: 484, distance: 145.0
click at [1032, 484] on div "grandad_sings judy.manning@grail-talent.com Content Lab jimena@contentlab.xyz g…" at bounding box center [812, 484] width 2345 height 28
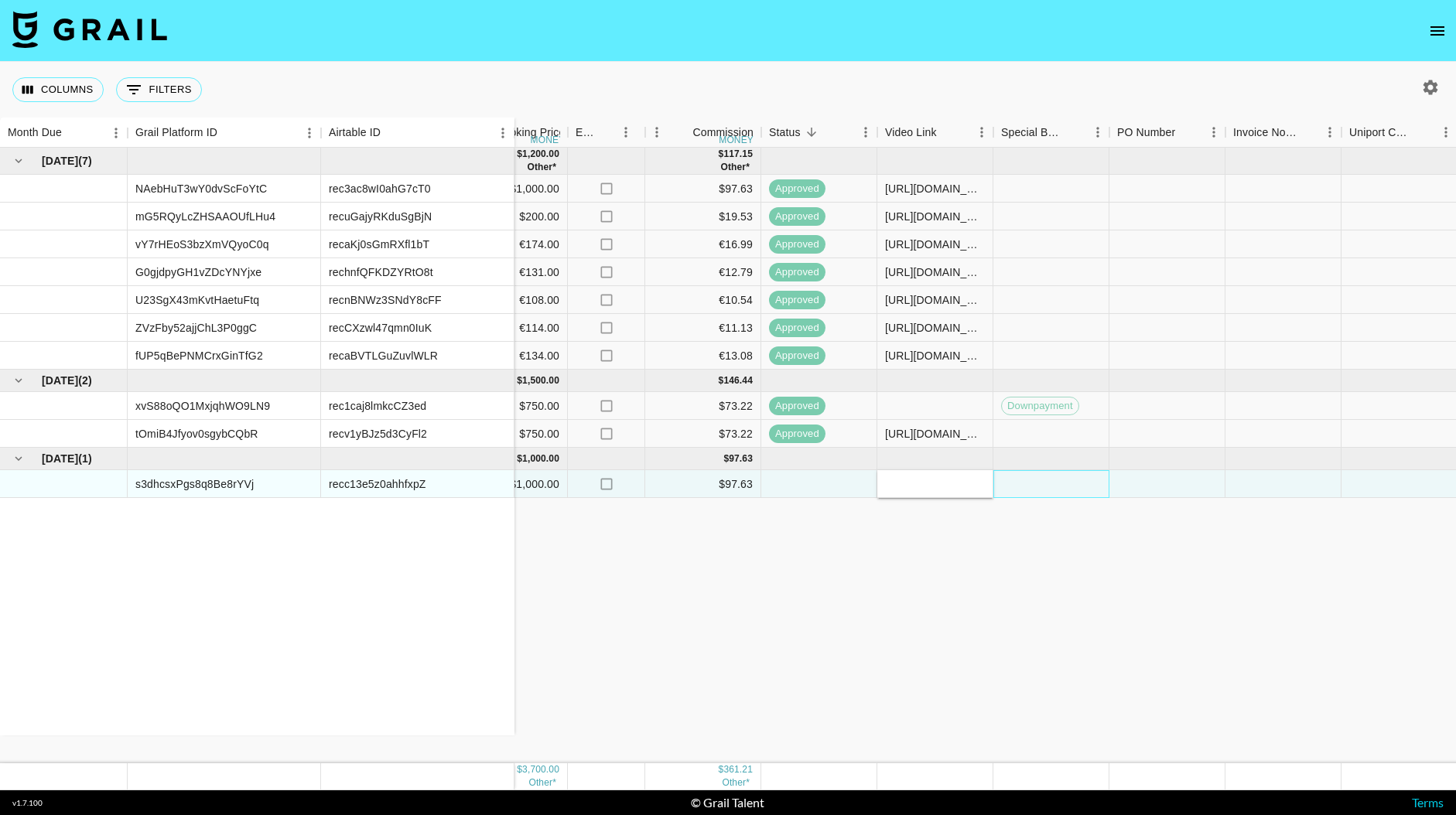
click at [1060, 480] on div at bounding box center [1052, 484] width 116 height 28
click at [1072, 132] on icon "Sort" at bounding box center [1075, 132] width 9 height 9
click at [1057, 487] on div at bounding box center [1052, 484] width 116 height 28
click at [1062, 428] on span "Downpayment" at bounding box center [1040, 434] width 77 height 14
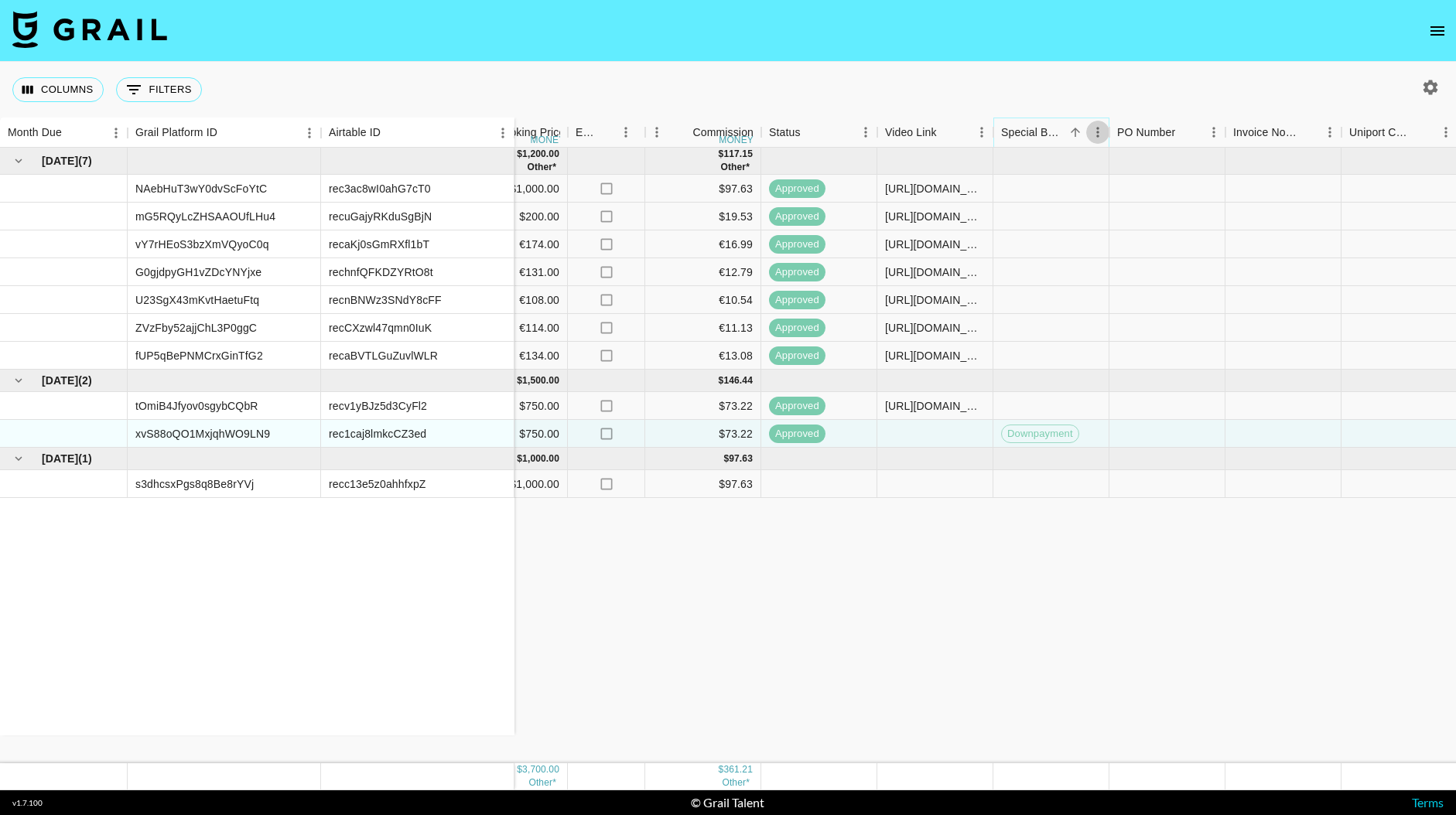
click at [1098, 128] on icon "Menu" at bounding box center [1097, 131] width 3 height 10
click at [1073, 129] on icon "Sort" at bounding box center [1075, 131] width 14 height 14
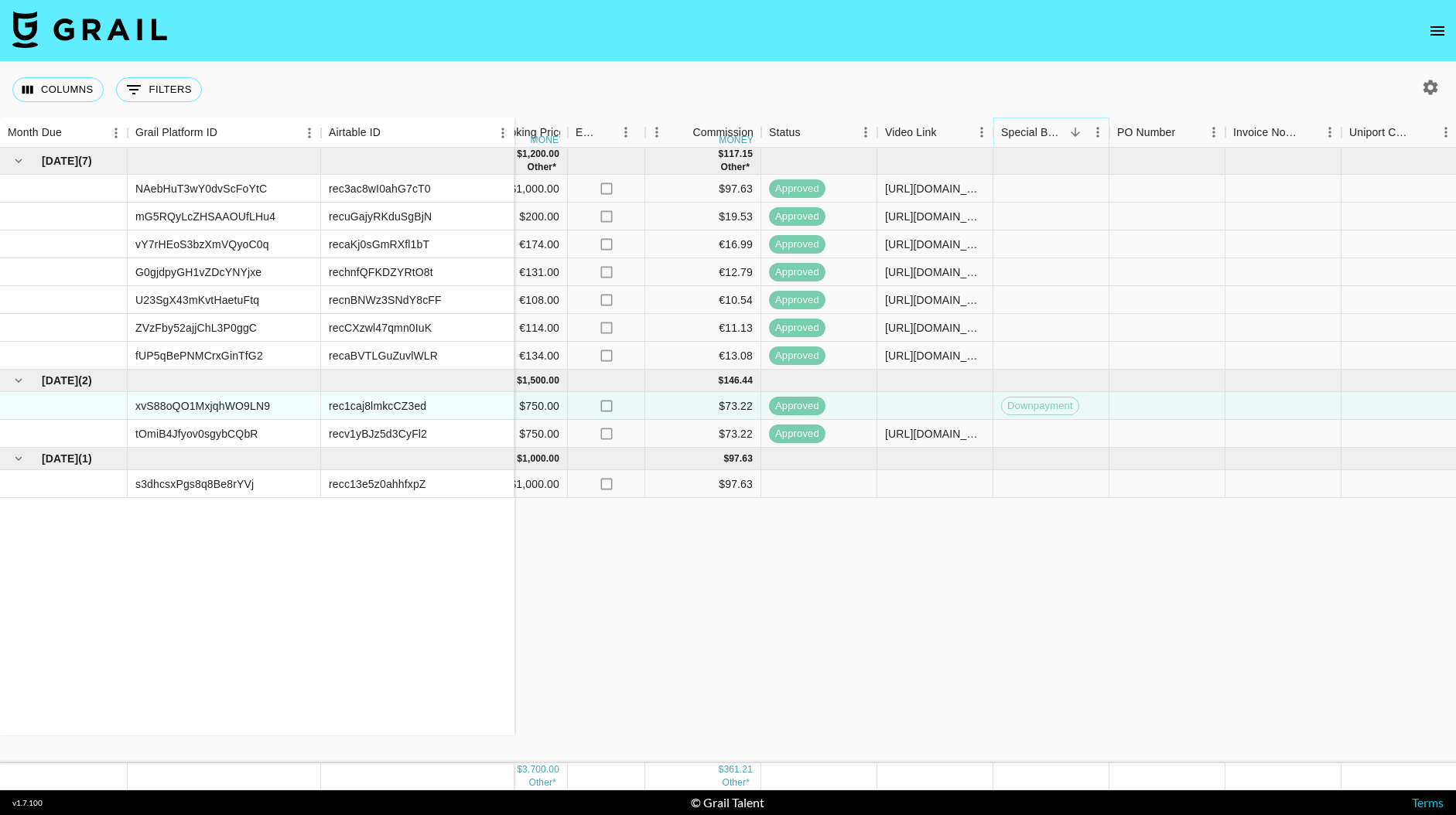
click at [1072, 129] on icon "Sort" at bounding box center [1075, 131] width 14 height 14
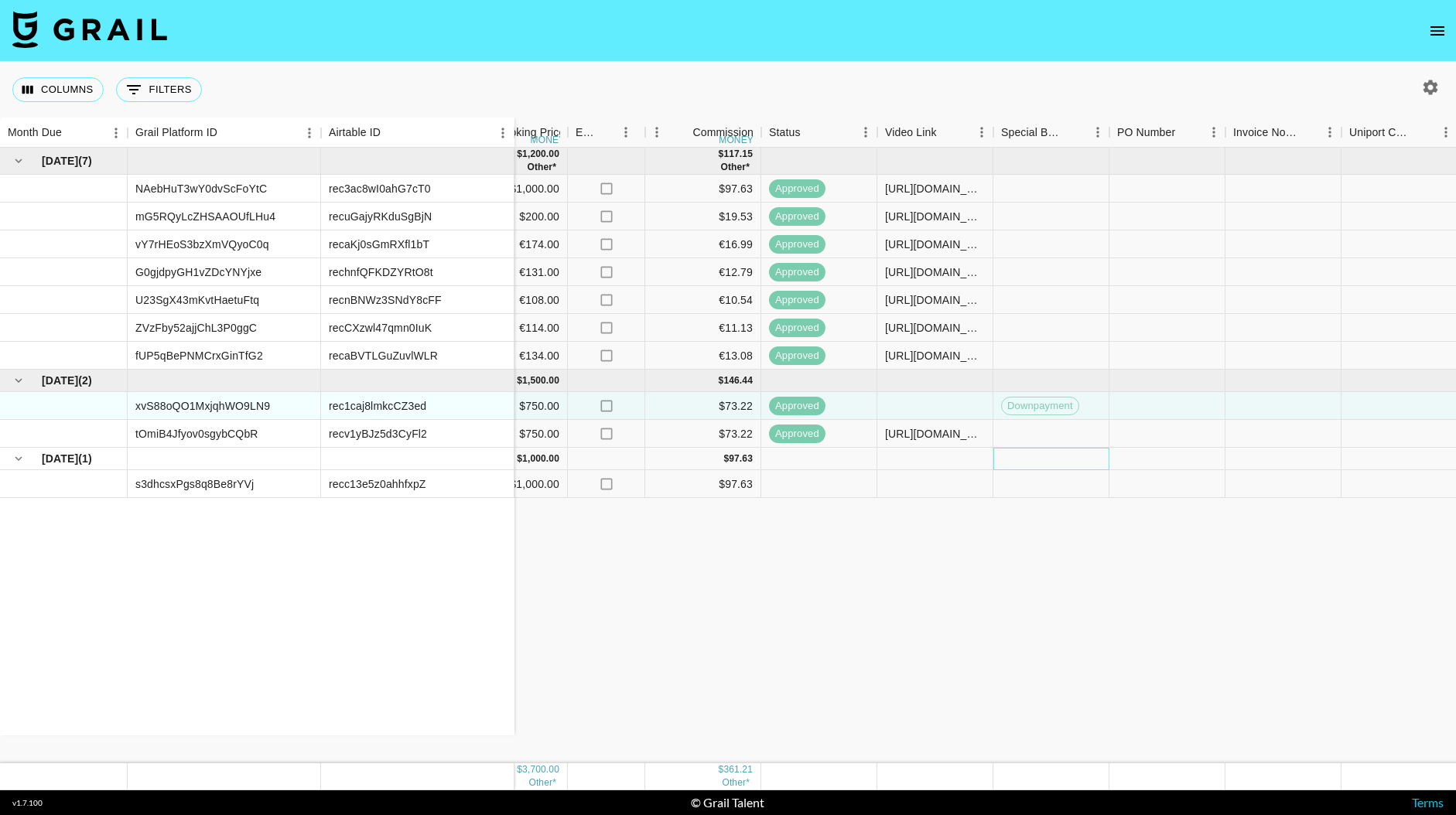
click at [1055, 462] on div at bounding box center [1052, 458] width 116 height 23
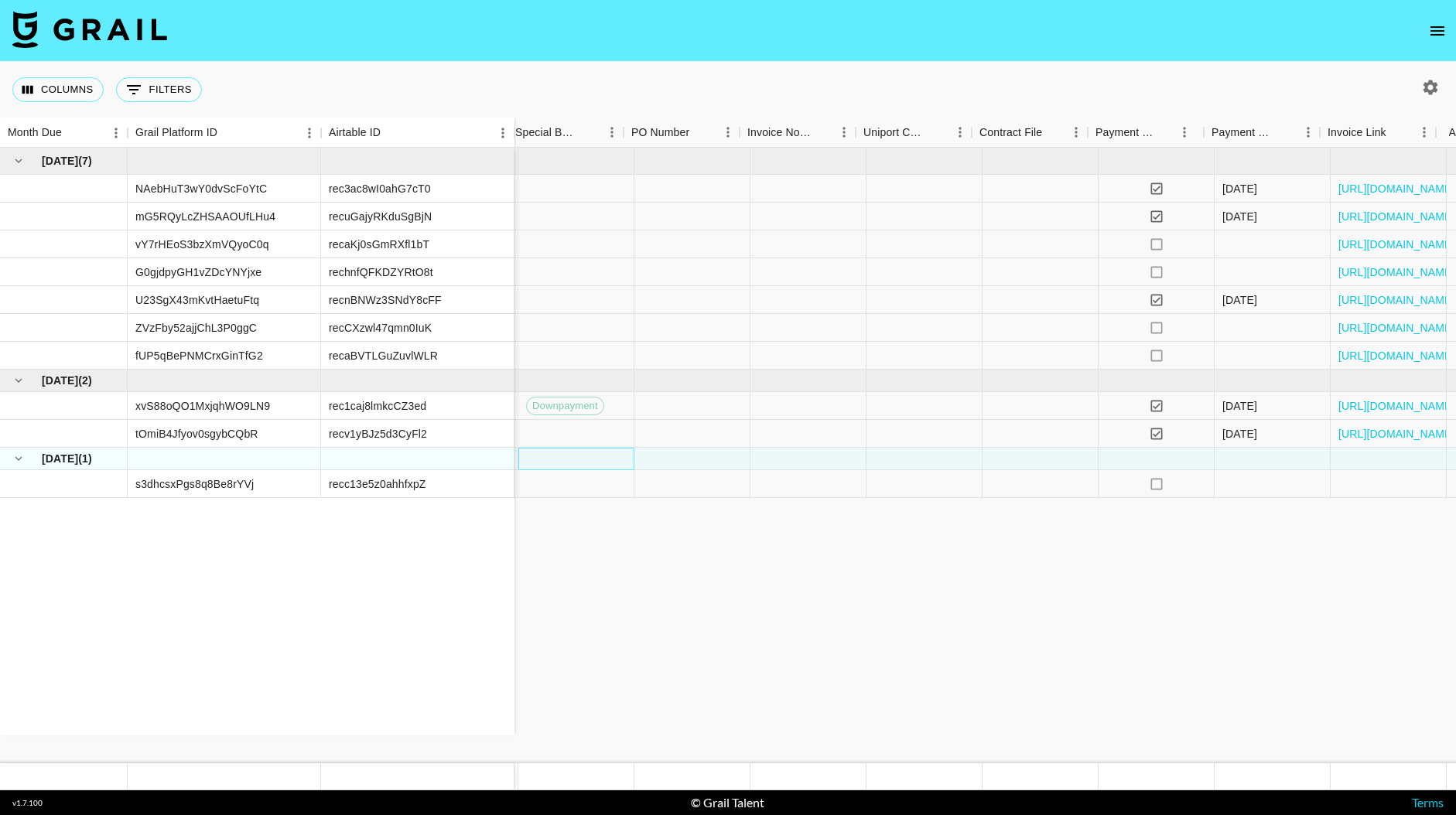
scroll to position [0, 1403]
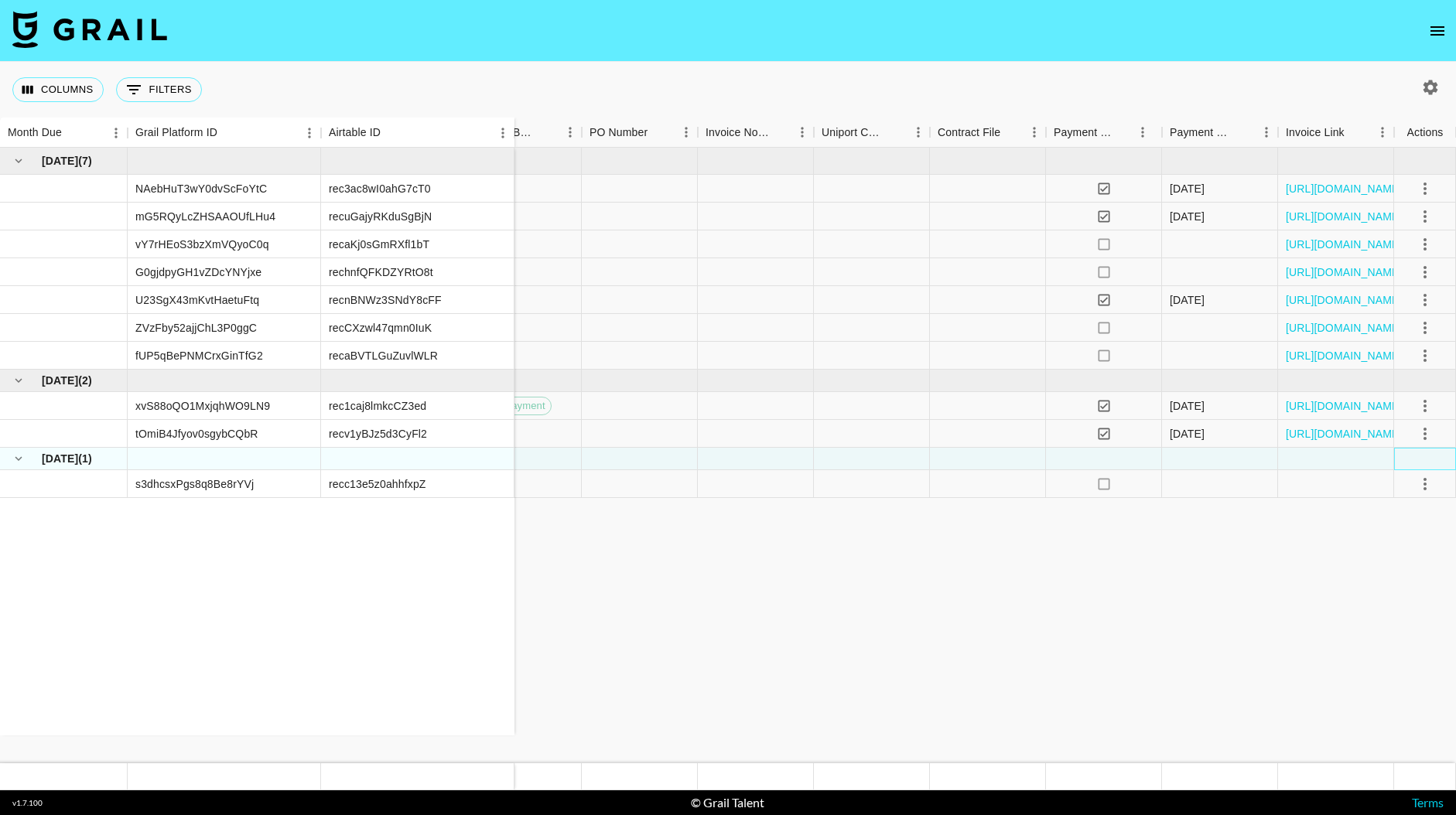
click at [1423, 458] on div at bounding box center [1425, 458] width 62 height 23
click at [1426, 484] on icon "select merge strategy" at bounding box center [1424, 484] width 3 height 13
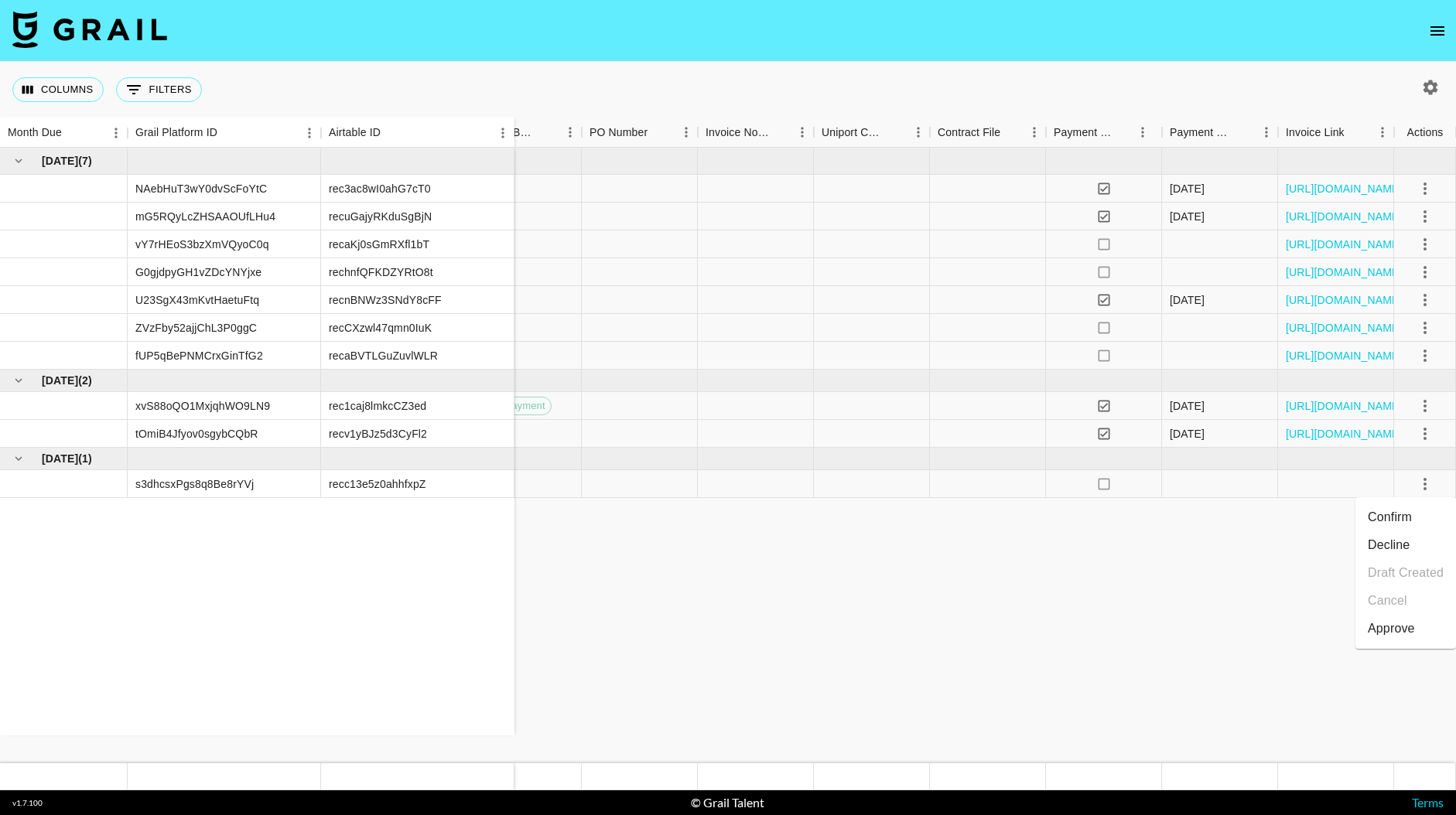
click at [1390, 626] on div "Approve" at bounding box center [1392, 628] width 47 height 18
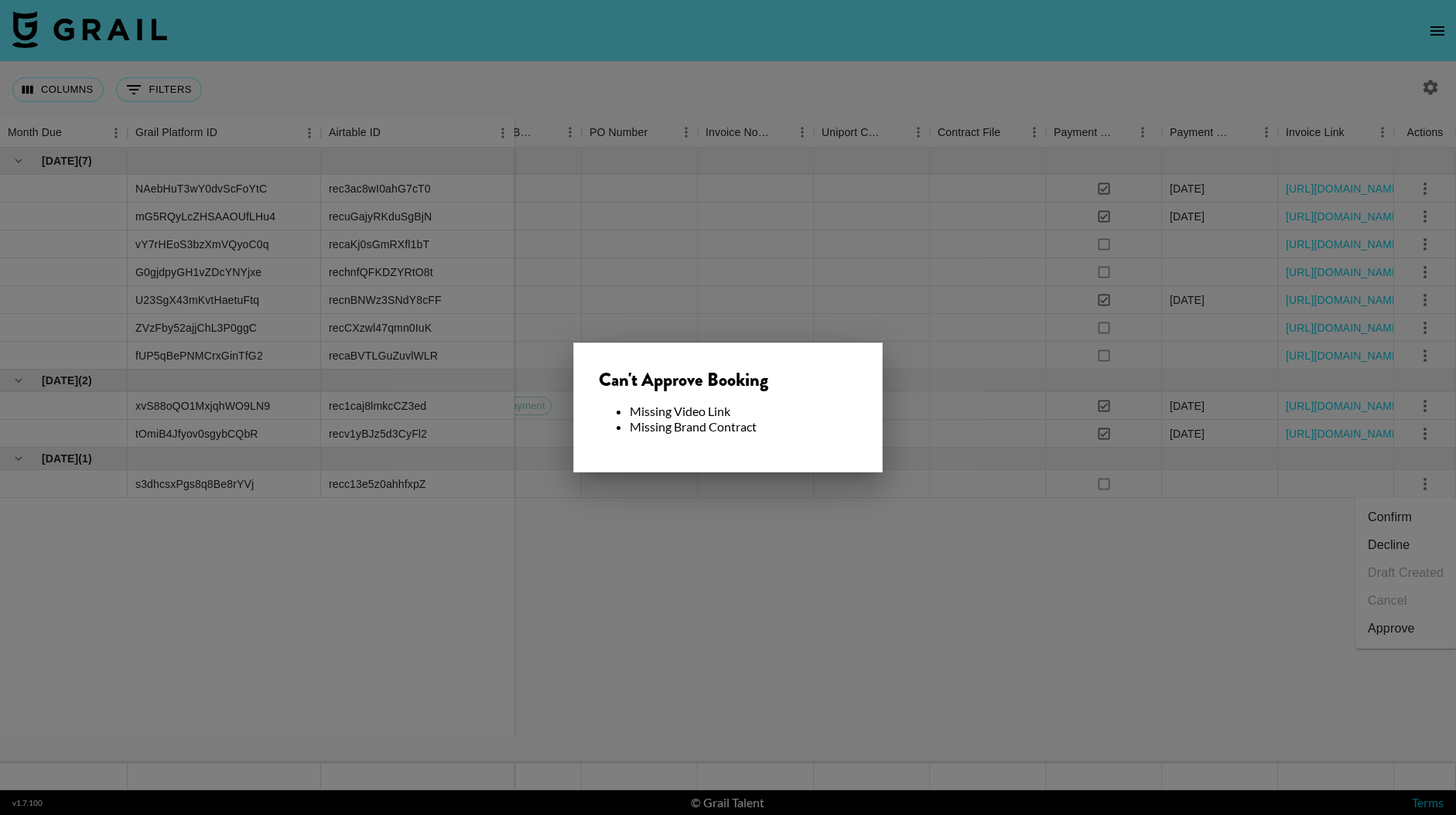
click at [798, 514] on div at bounding box center [728, 408] width 1456 height 815
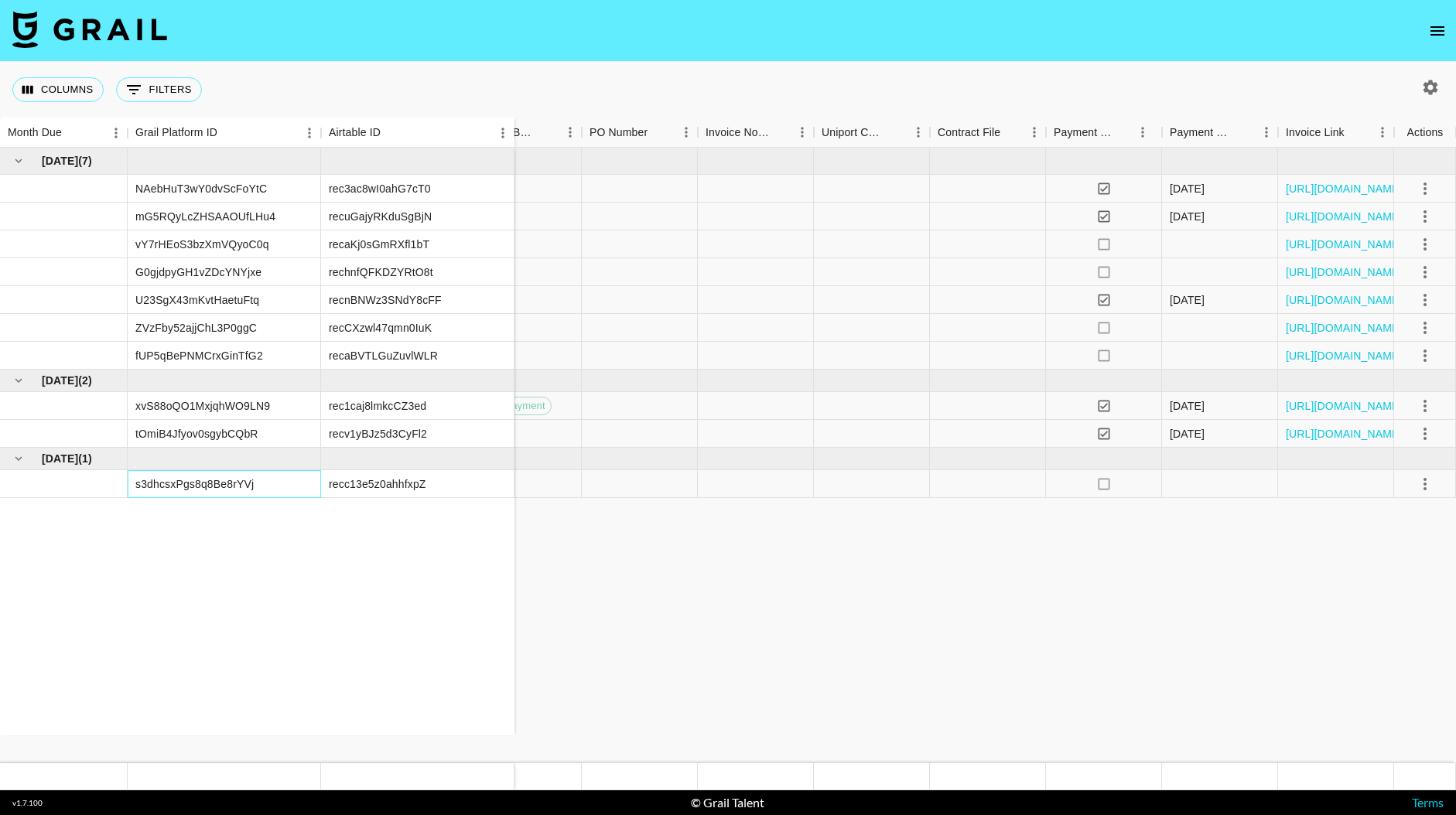
click at [206, 487] on div "s3dhcsxPgs8q8Be8rYVj" at bounding box center [194, 484] width 119 height 15
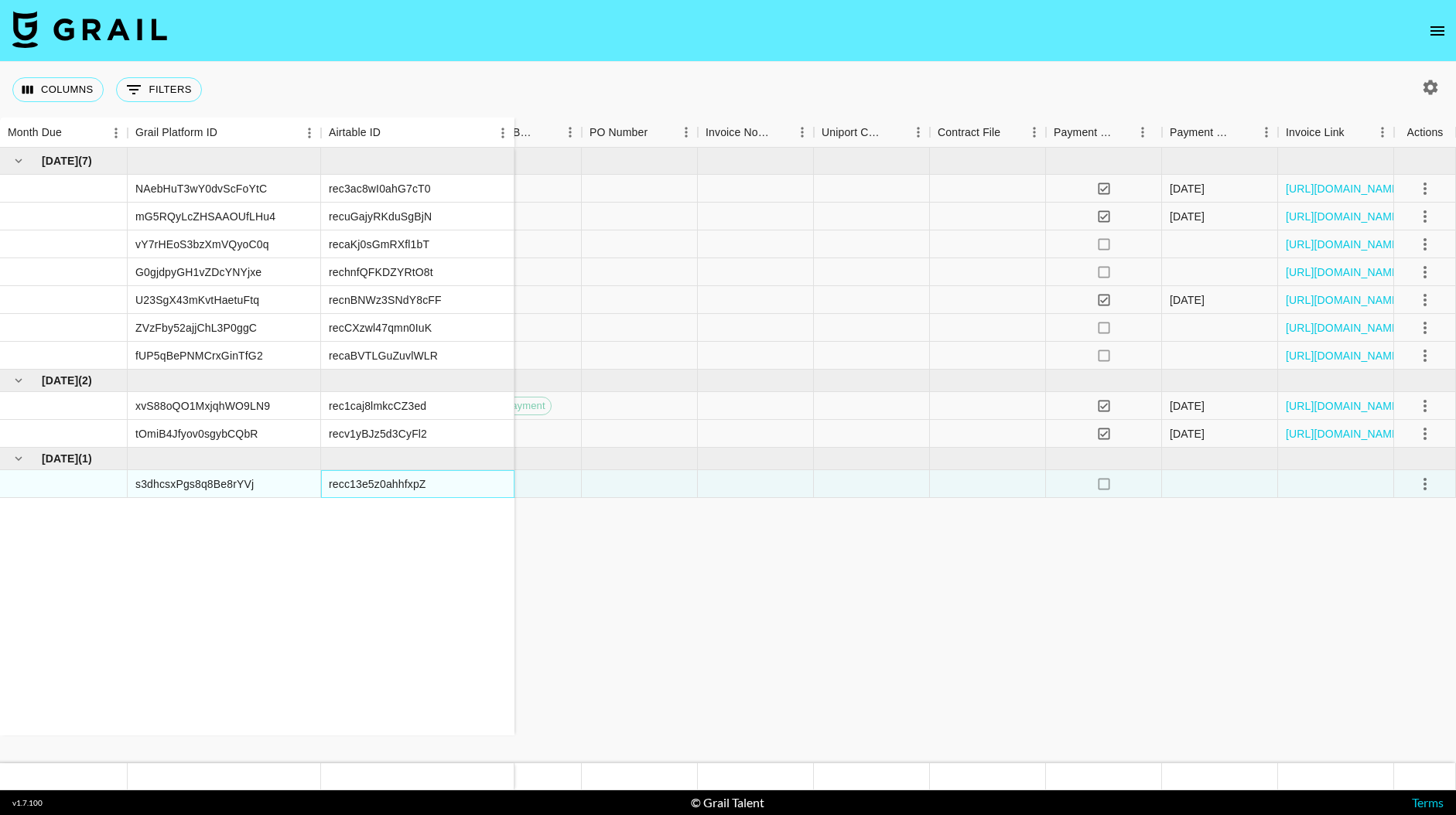
click at [381, 484] on div "recc13e5z0ahhfxpZ" at bounding box center [378, 484] width 98 height 15
click at [1314, 492] on div at bounding box center [1336, 484] width 116 height 28
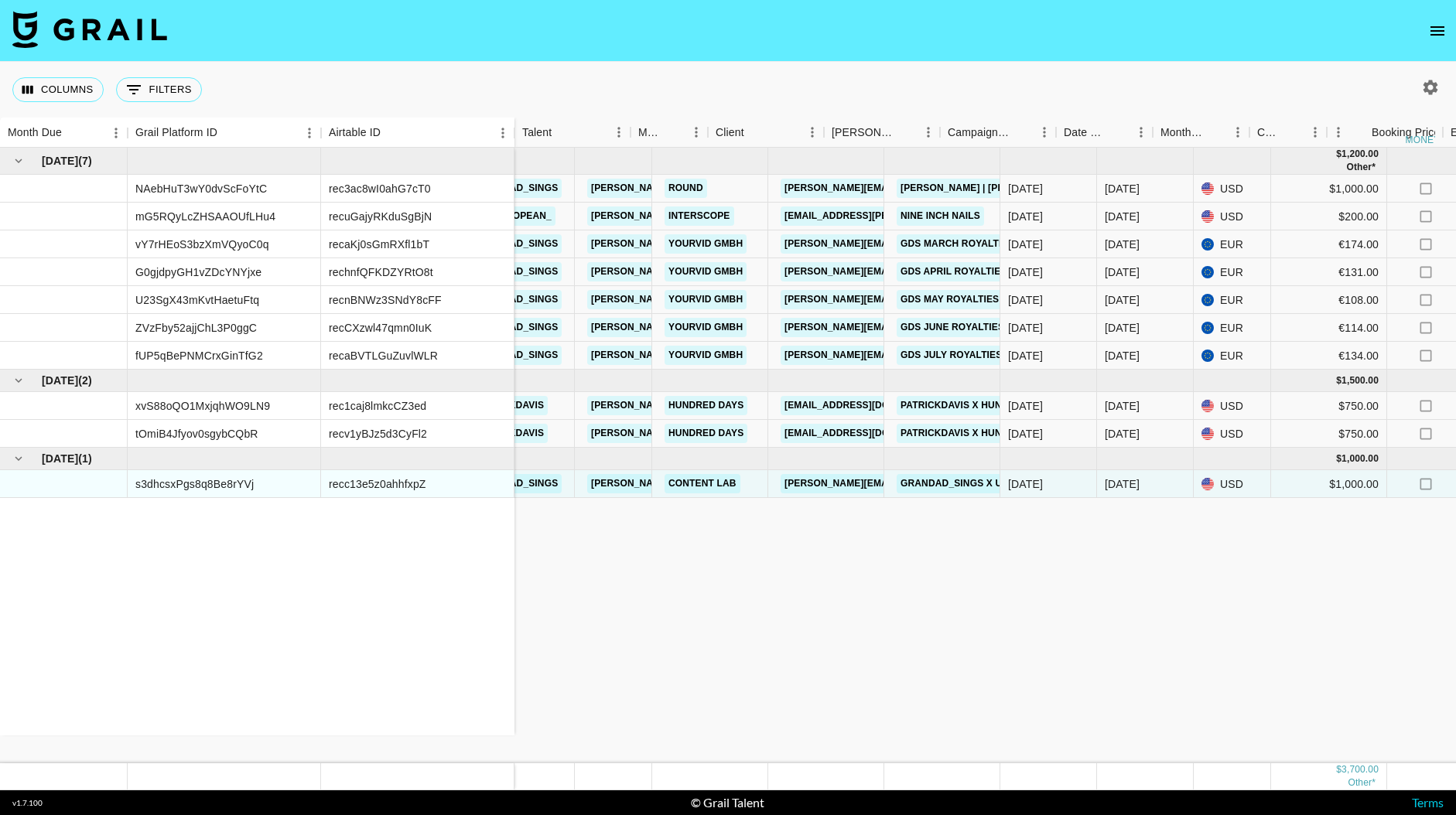
scroll to position [0, 0]
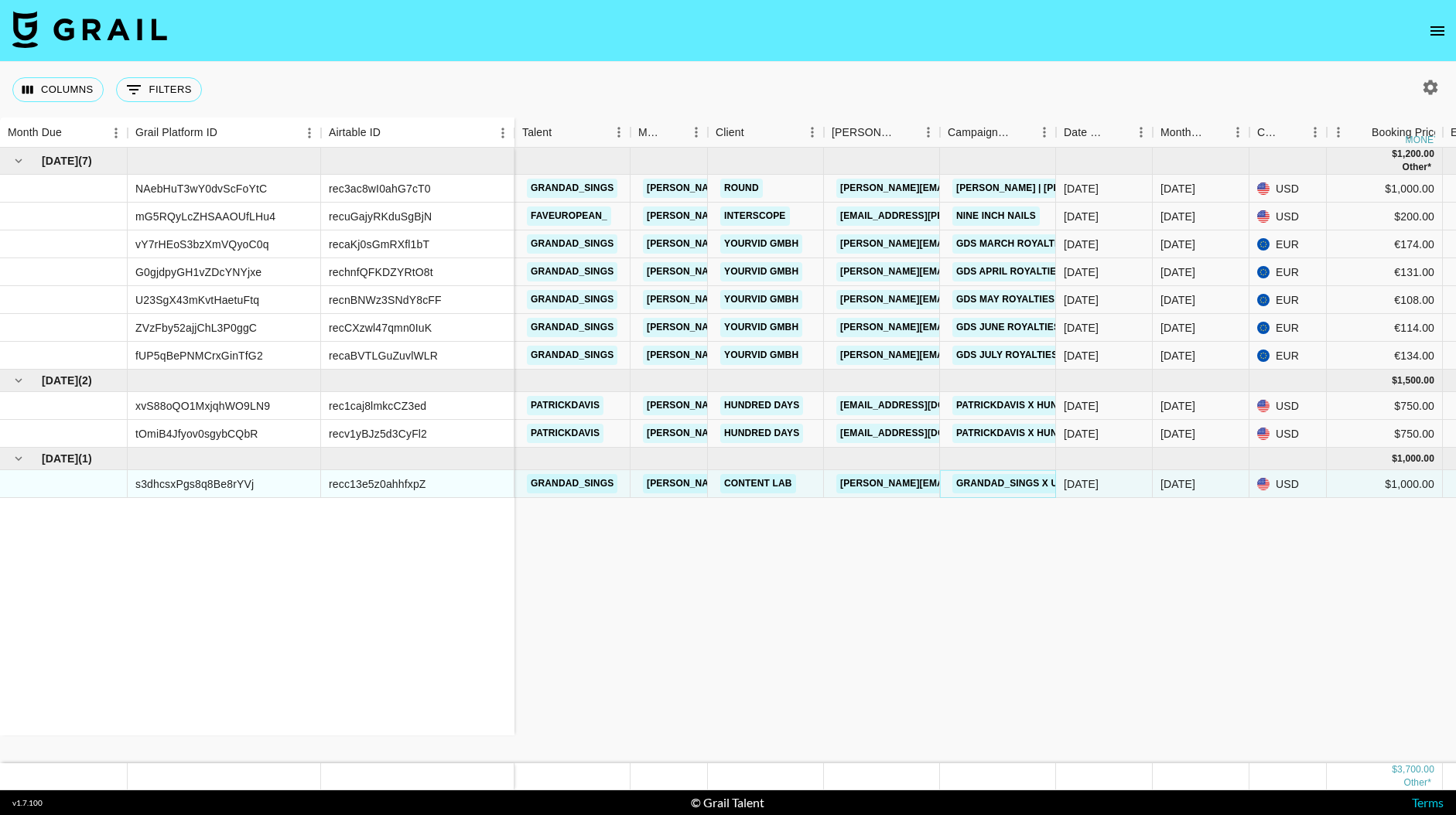
click at [1008, 484] on link "grandad_sings x UGC TikTok Campaign" at bounding box center [1059, 484] width 215 height 19
click at [865, 484] on link "jimena@contentlab.xyz" at bounding box center [962, 484] width 252 height 19
click at [1012, 480] on link "grandad_sings x UGC TikTok Campaign" at bounding box center [1059, 484] width 215 height 19
click at [1016, 624] on div "Jul '25 ( 7 ) NAebHuT3wY0dvScFoYtC rec3ac8wI0ahG7cT0 mG5RQyLcZHSAAOUfLHu4 recuG…" at bounding box center [1430, 455] width 2859 height 616
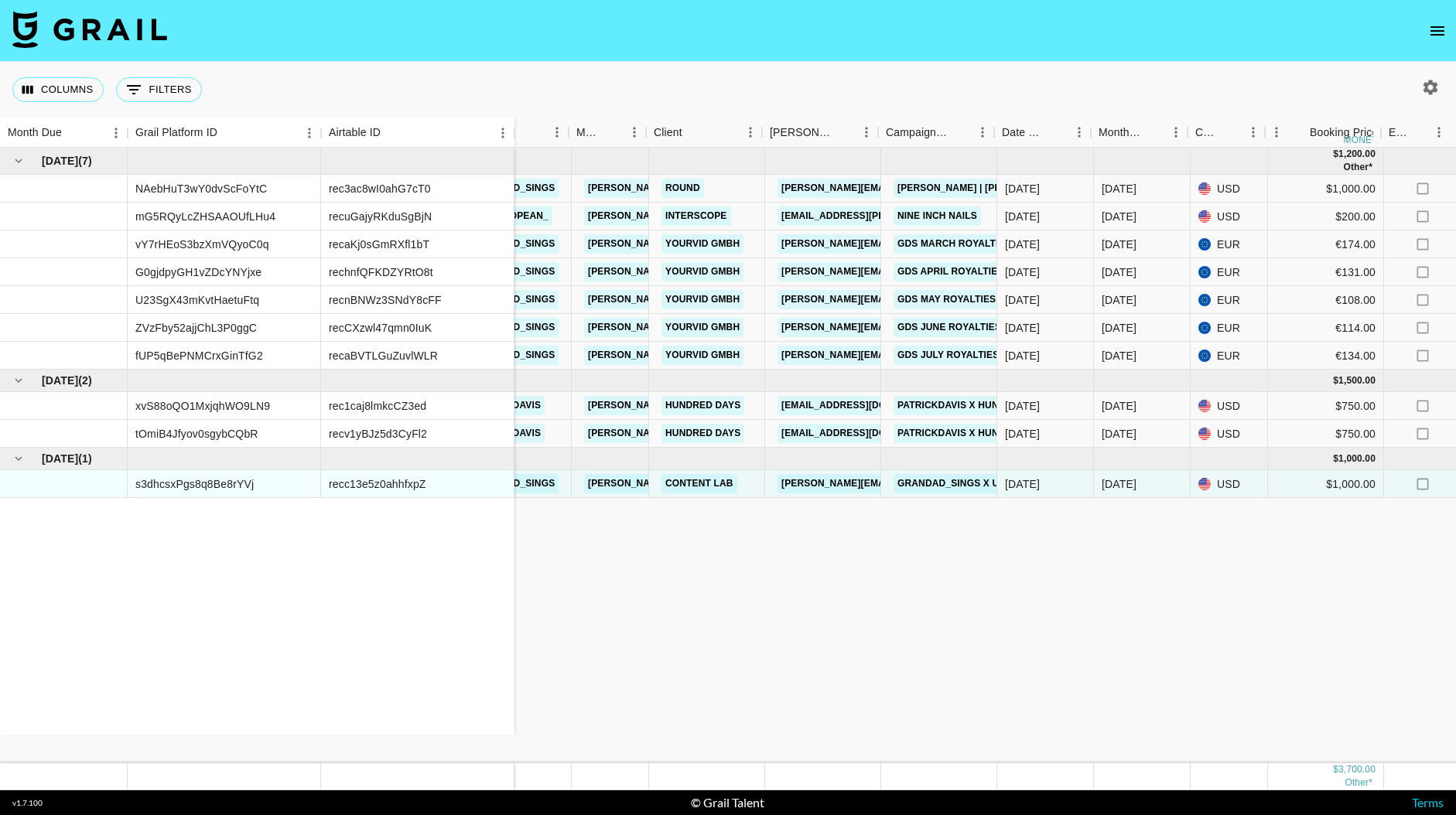
scroll to position [0, 62]
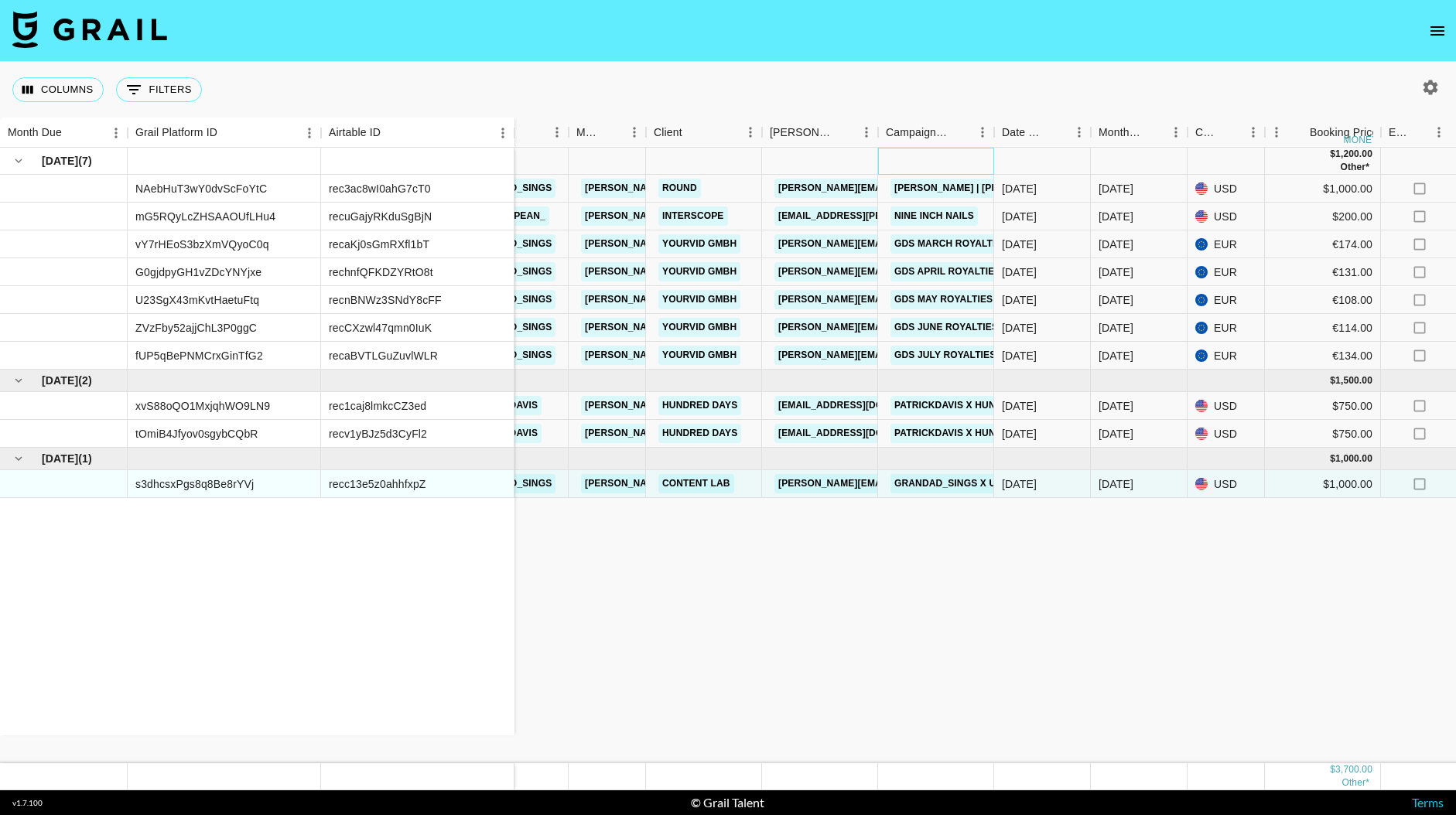
click at [992, 155] on div at bounding box center [936, 161] width 116 height 27
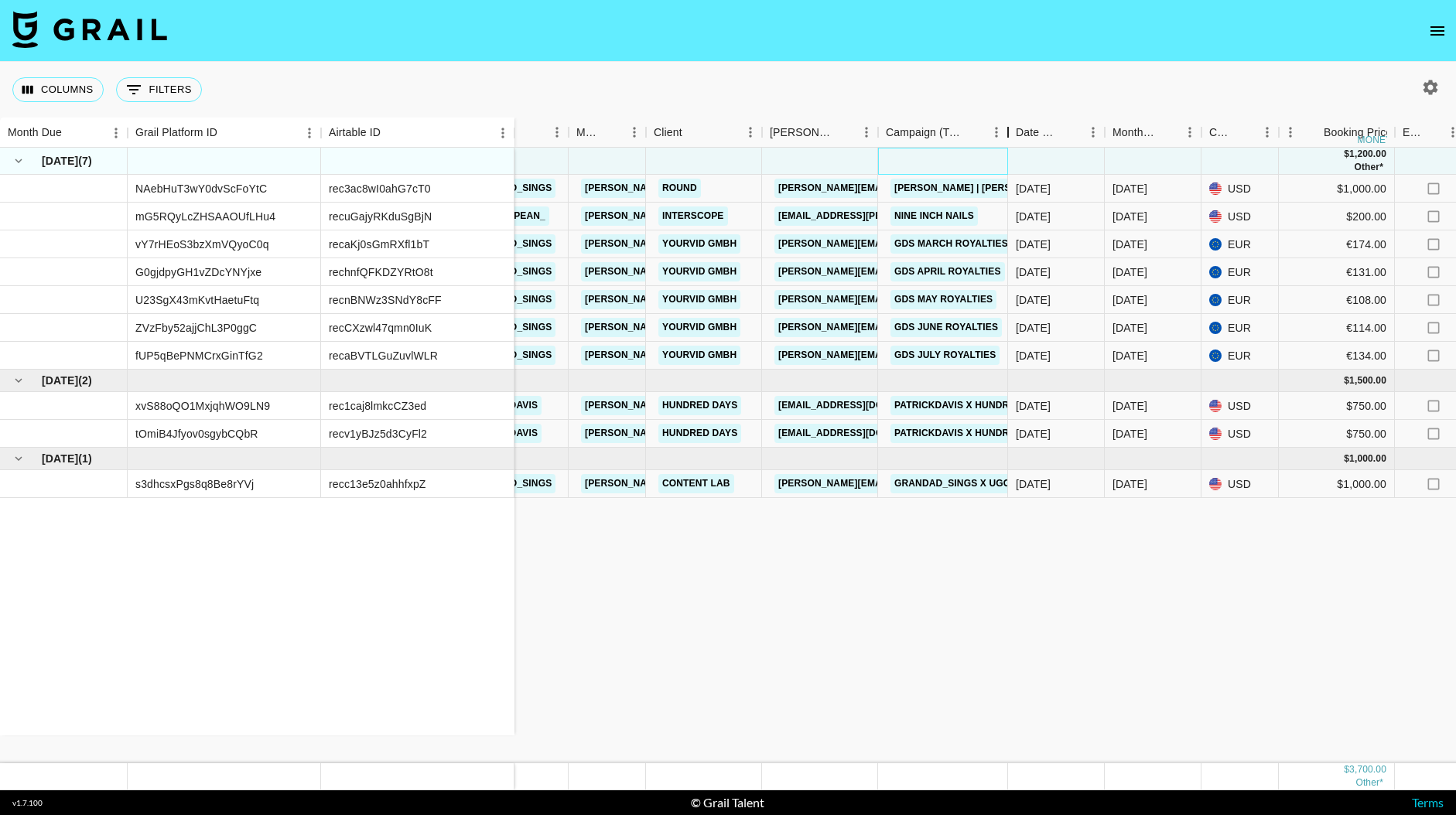
drag, startPoint x: 994, startPoint y: 125, endPoint x: 999, endPoint y: 134, distance: 10.3
click at [1002, 135] on div "Campaign (Type)" at bounding box center [1008, 132] width 18 height 30
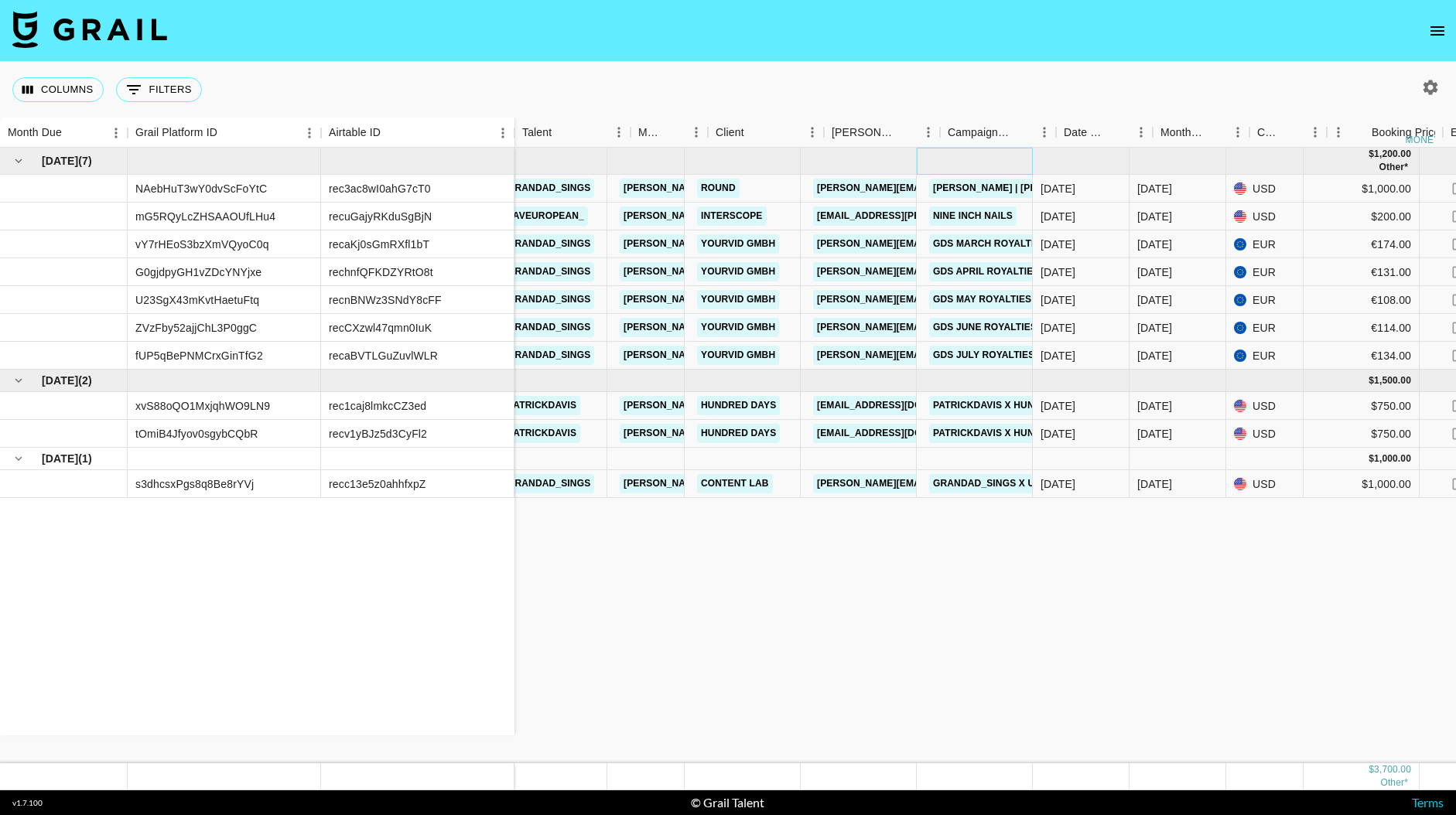
scroll to position [0, 0]
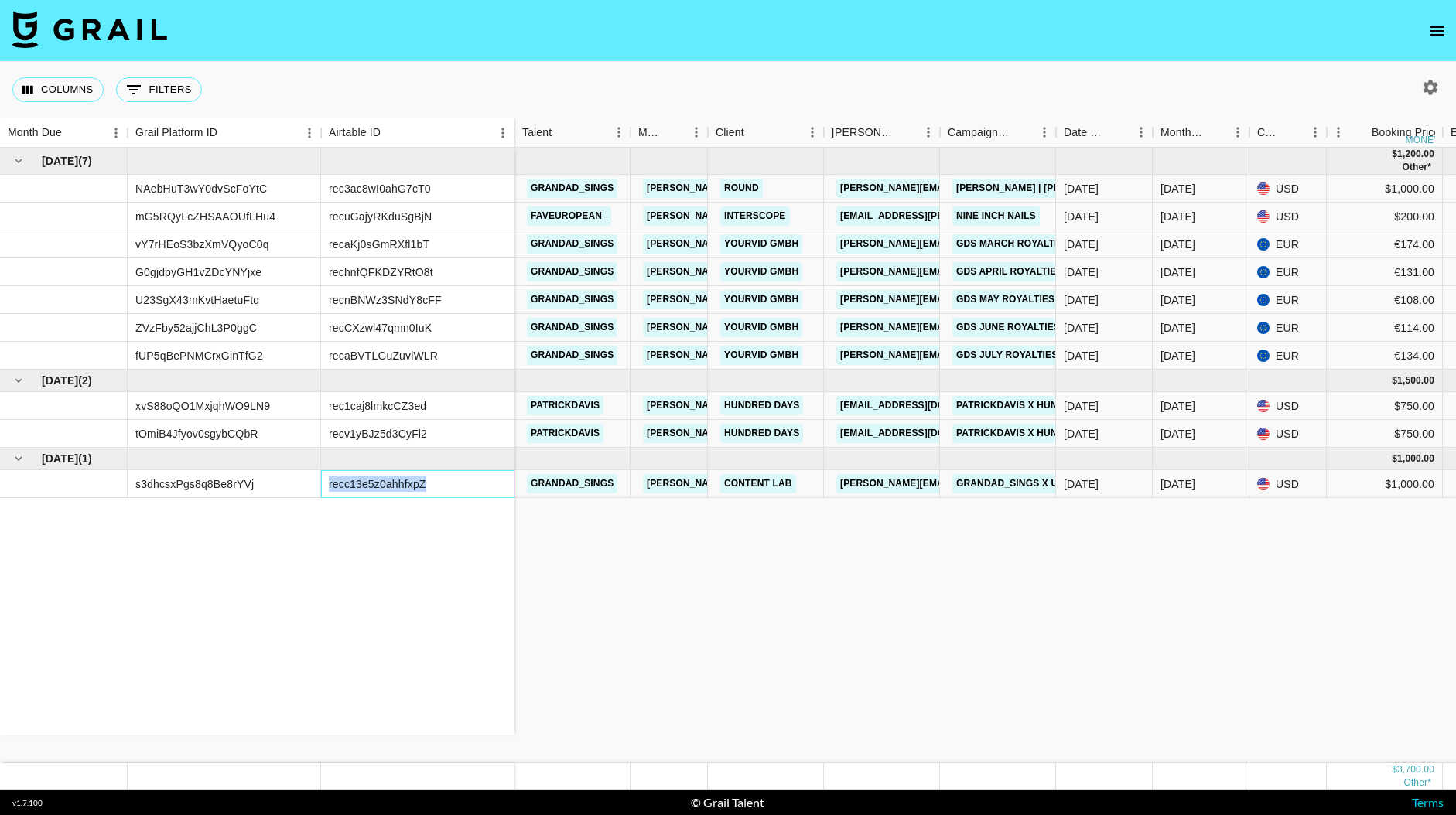
drag, startPoint x: 429, startPoint y: 480, endPoint x: 326, endPoint y: 483, distance: 103.0
click at [326, 483] on div "recc13e5z0ahhfxpZ" at bounding box center [418, 484] width 194 height 28
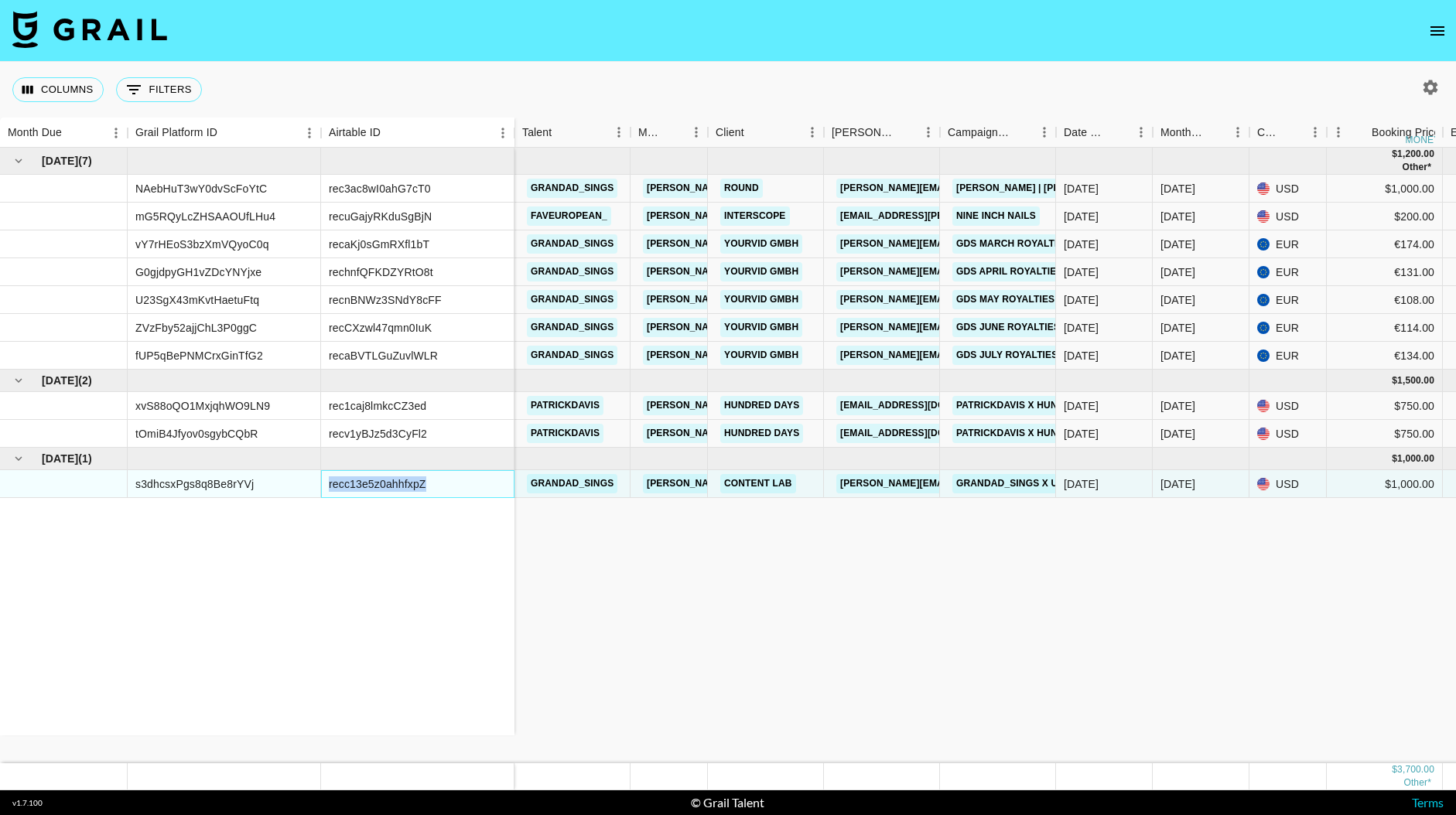
copy div "recc13e5z0ahhfxpZ"
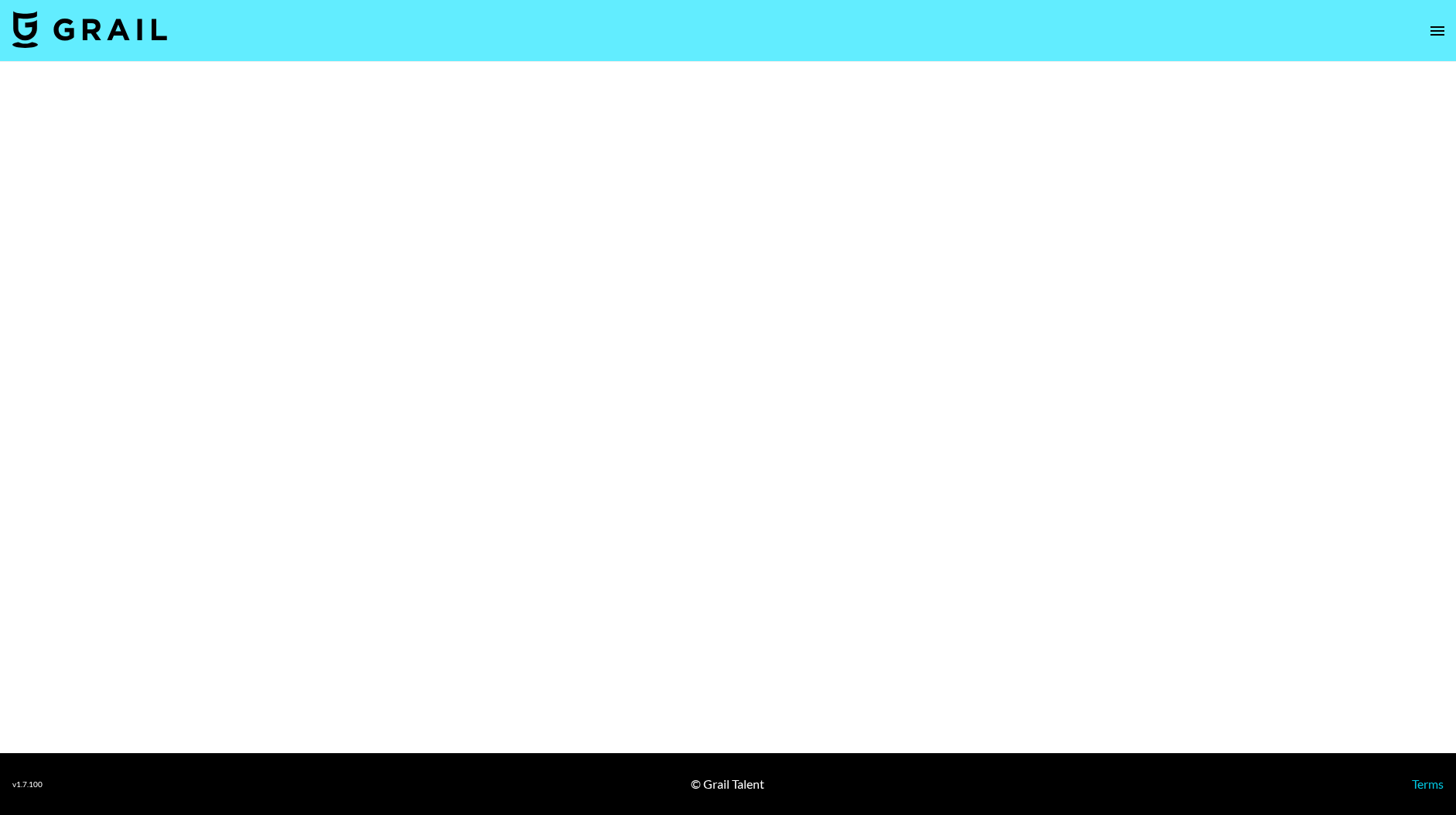
select select "Brand"
